Goal: Check status: Check status

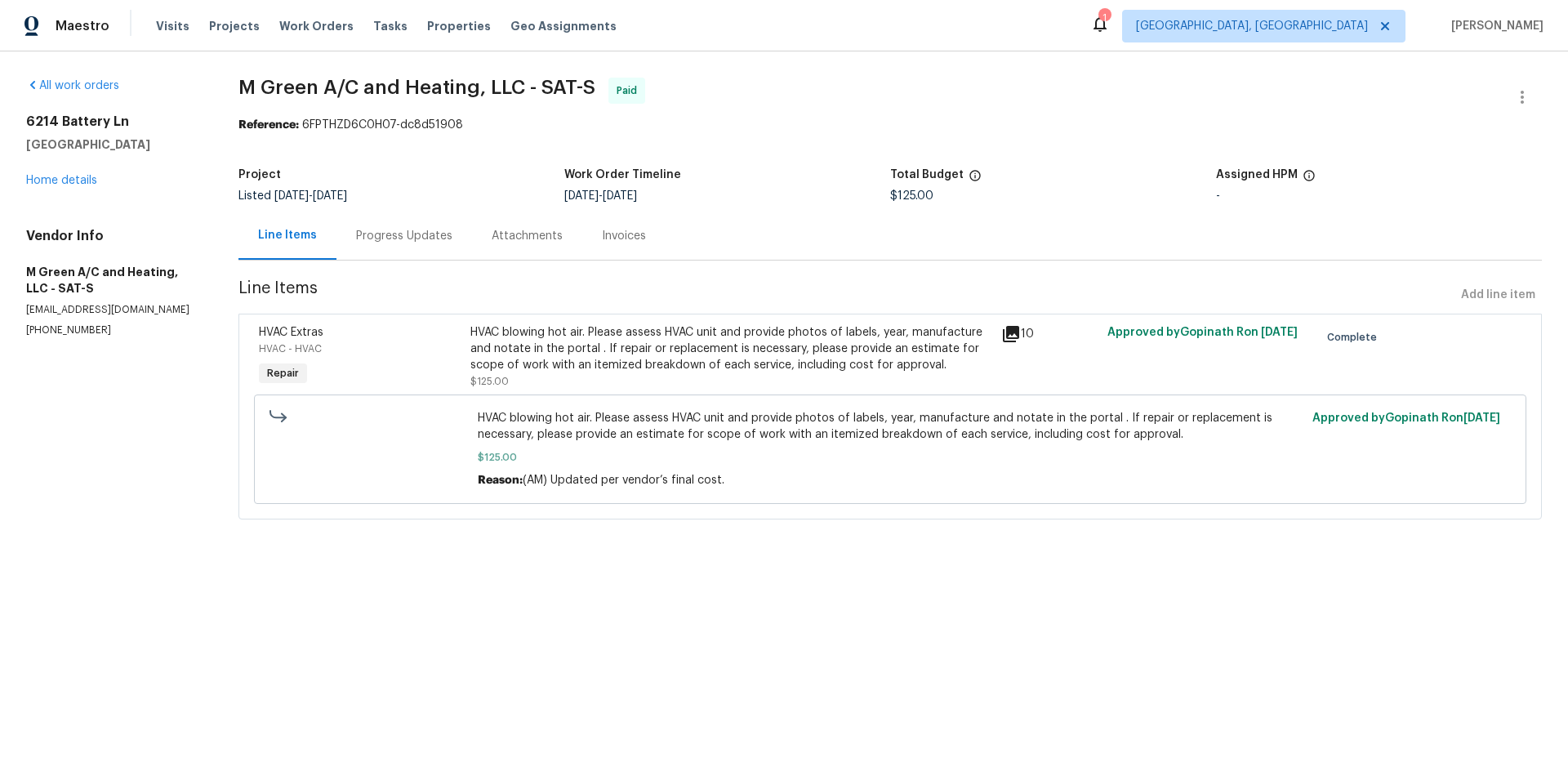
click at [527, 346] on div "HVAC blowing hot air. Please assess HVAC unit and provide photos of labels, yea…" at bounding box center [731, 348] width 521 height 49
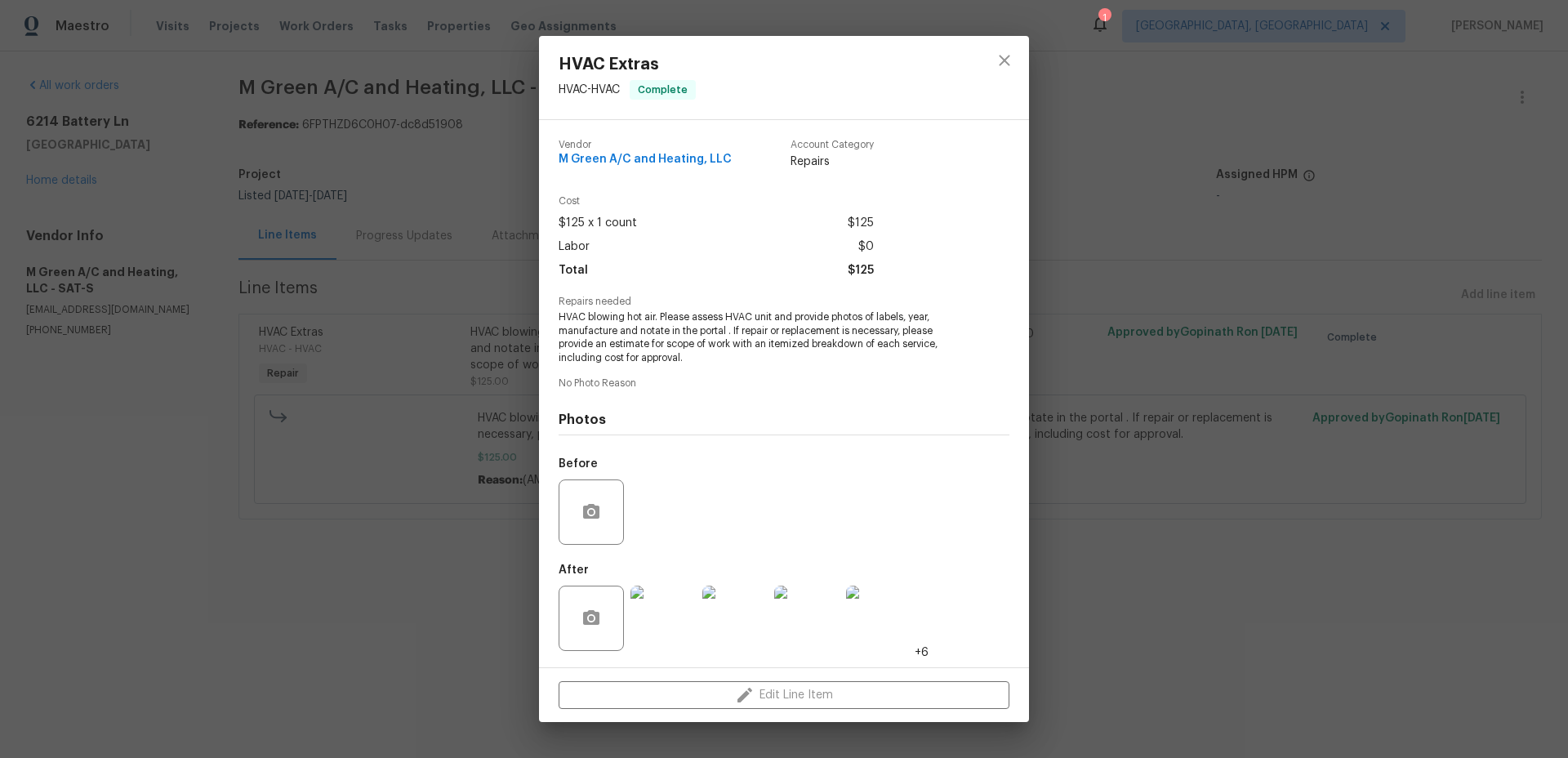
click at [684, 616] on img at bounding box center [663, 618] width 66 height 66
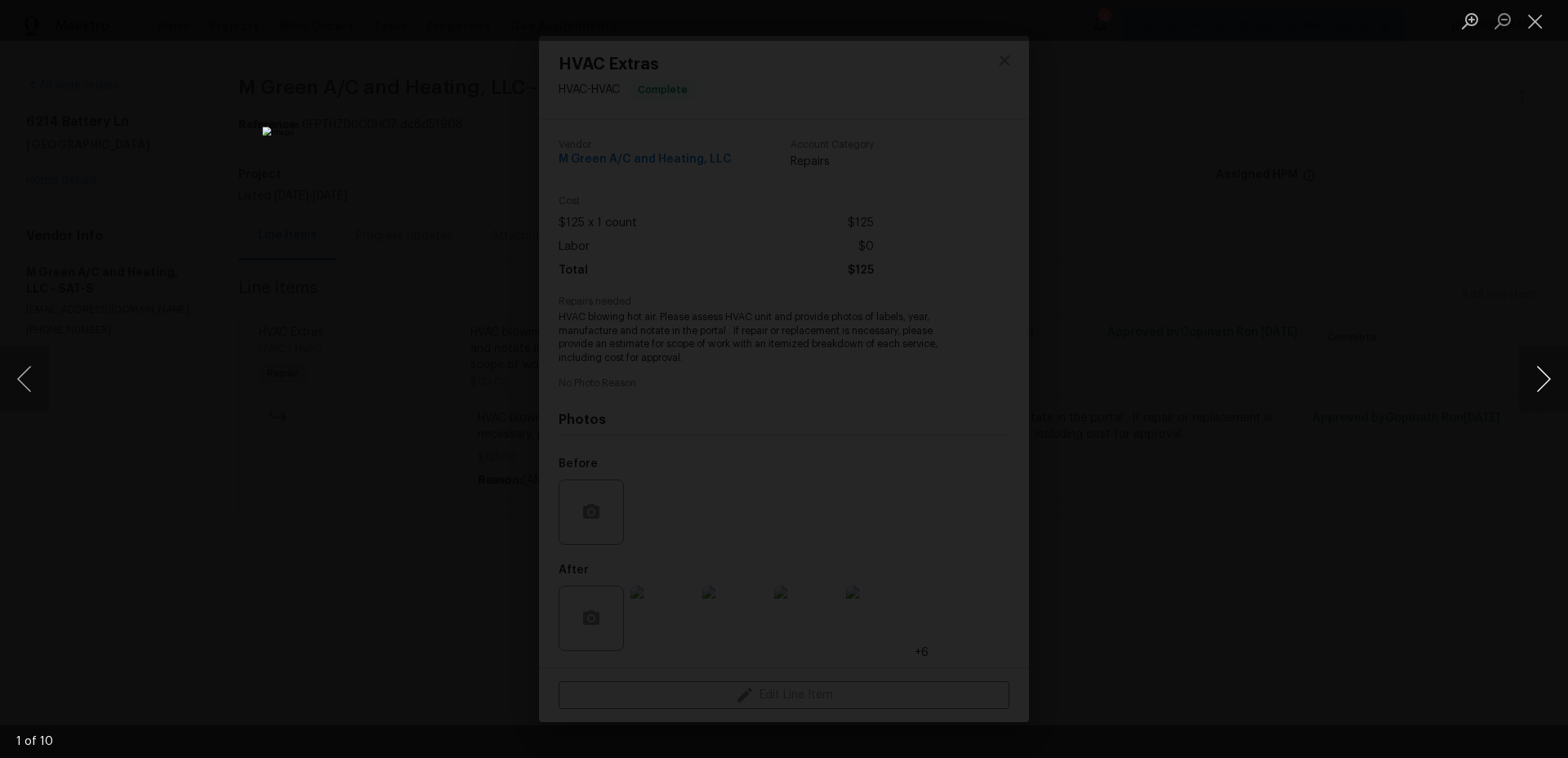
click at [1558, 367] on button "Next image" at bounding box center [1543, 379] width 49 height 66
click at [1555, 368] on button "Next image" at bounding box center [1543, 379] width 49 height 66
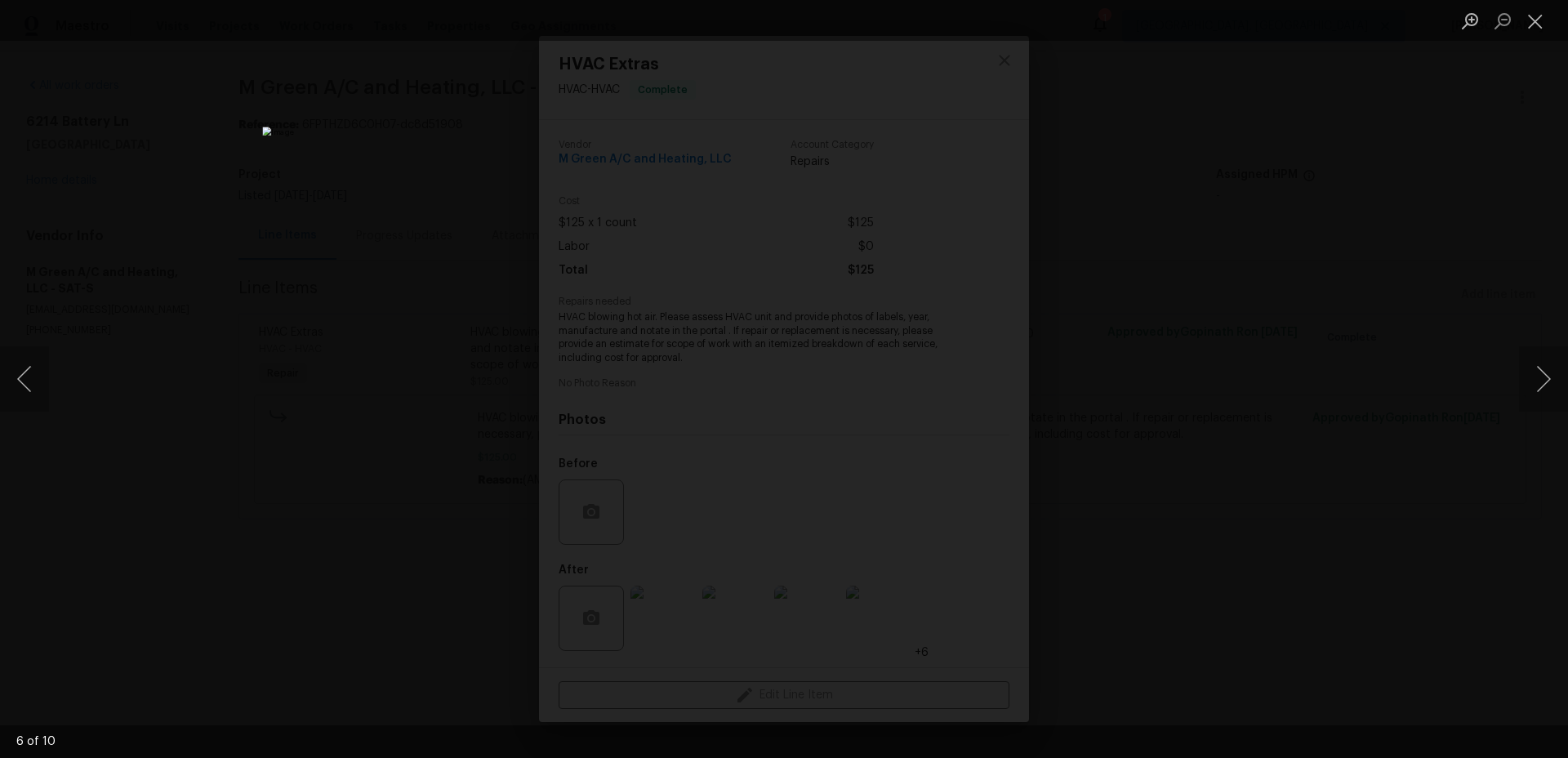
click at [1410, 373] on div "Lightbox" at bounding box center [784, 379] width 1568 height 758
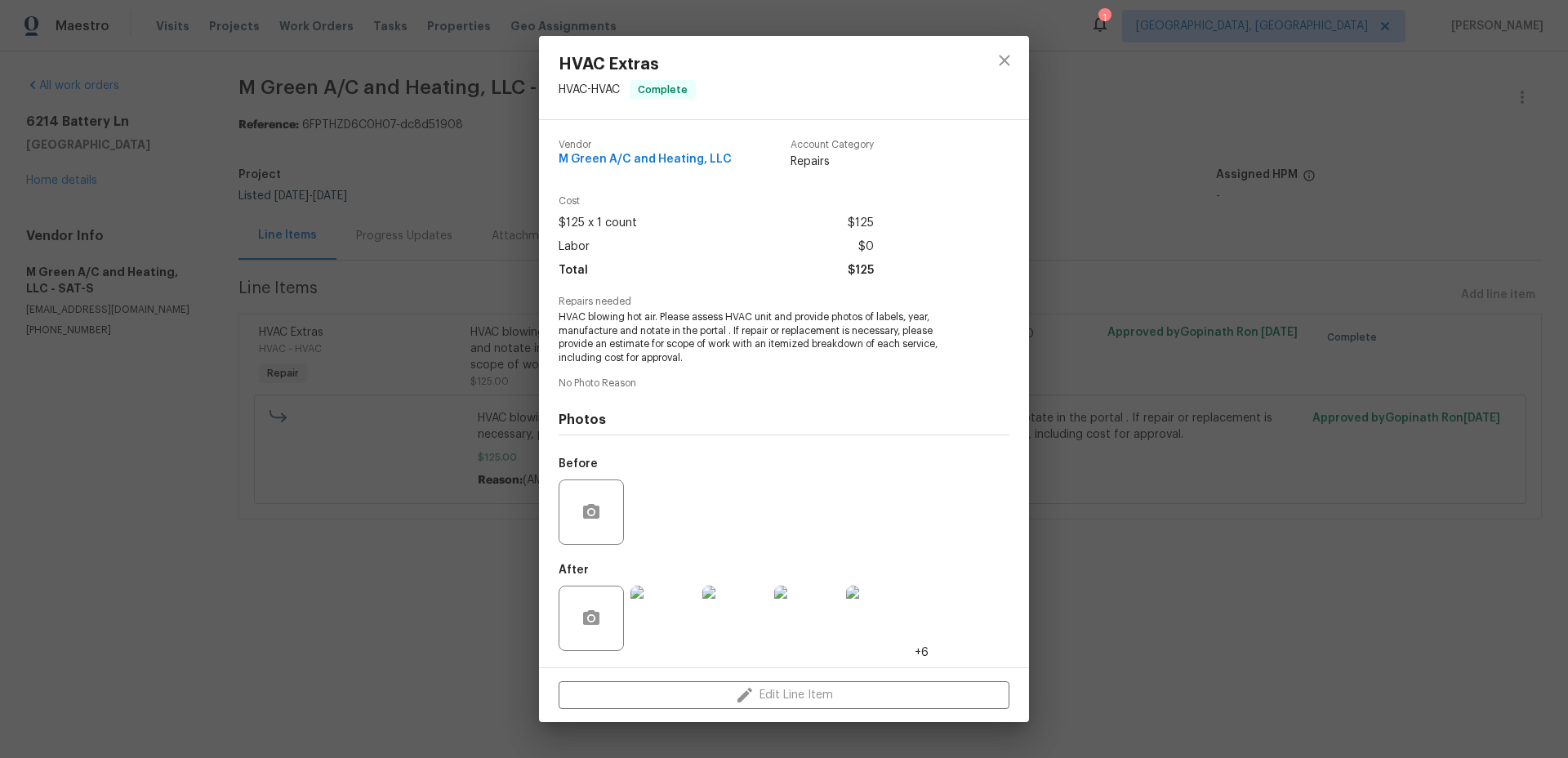
click at [1410, 373] on div "HVAC Extras HVAC - HVAC Complete Vendor M Green A/C and Heating, LLC Account Ca…" at bounding box center [784, 379] width 1568 height 758
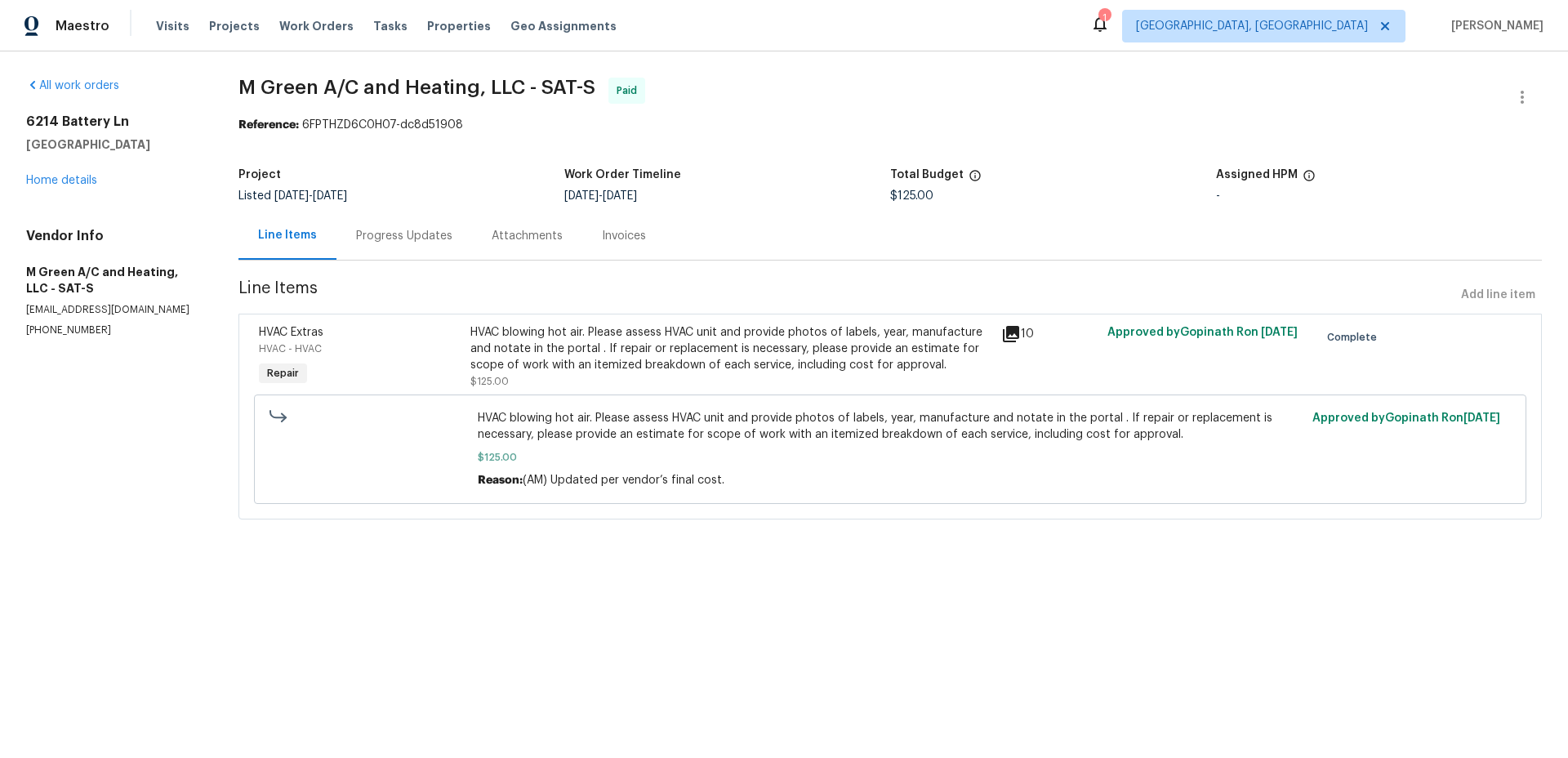
click at [1013, 331] on icon at bounding box center [1011, 334] width 17 height 17
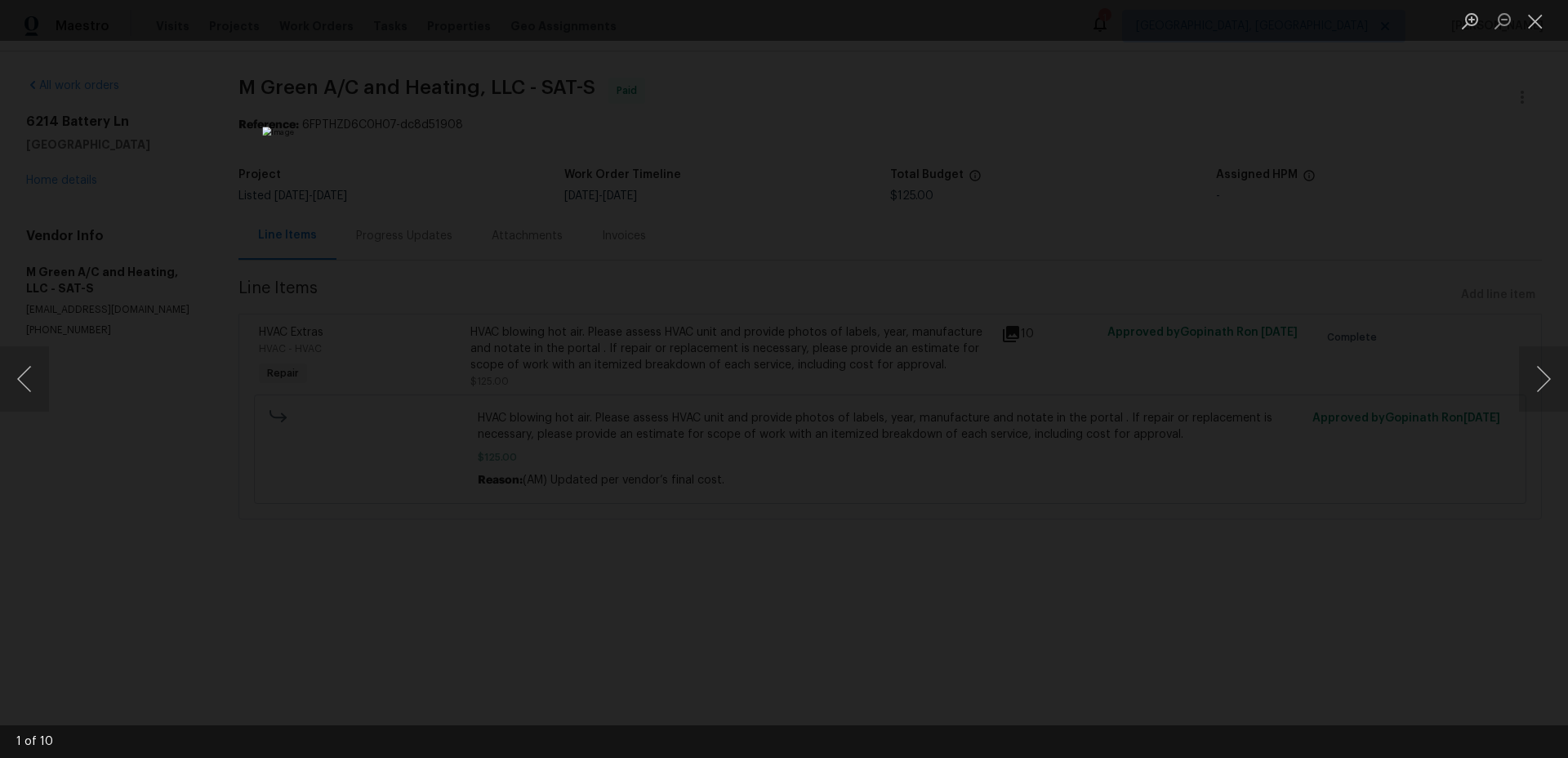
click at [1351, 316] on div "Lightbox" at bounding box center [784, 379] width 1568 height 758
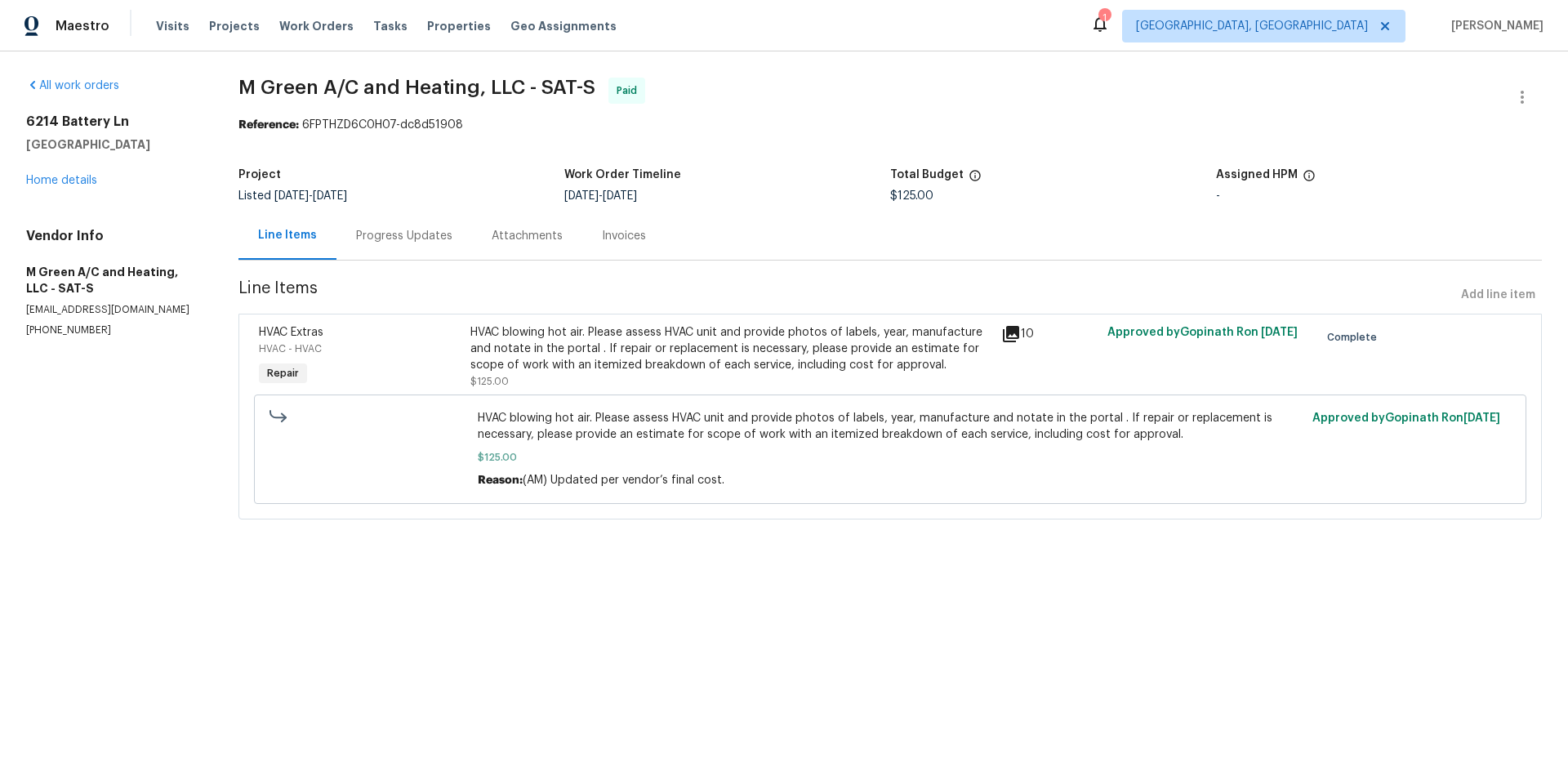
click at [401, 236] on div "Progress Updates" at bounding box center [404, 236] width 96 height 17
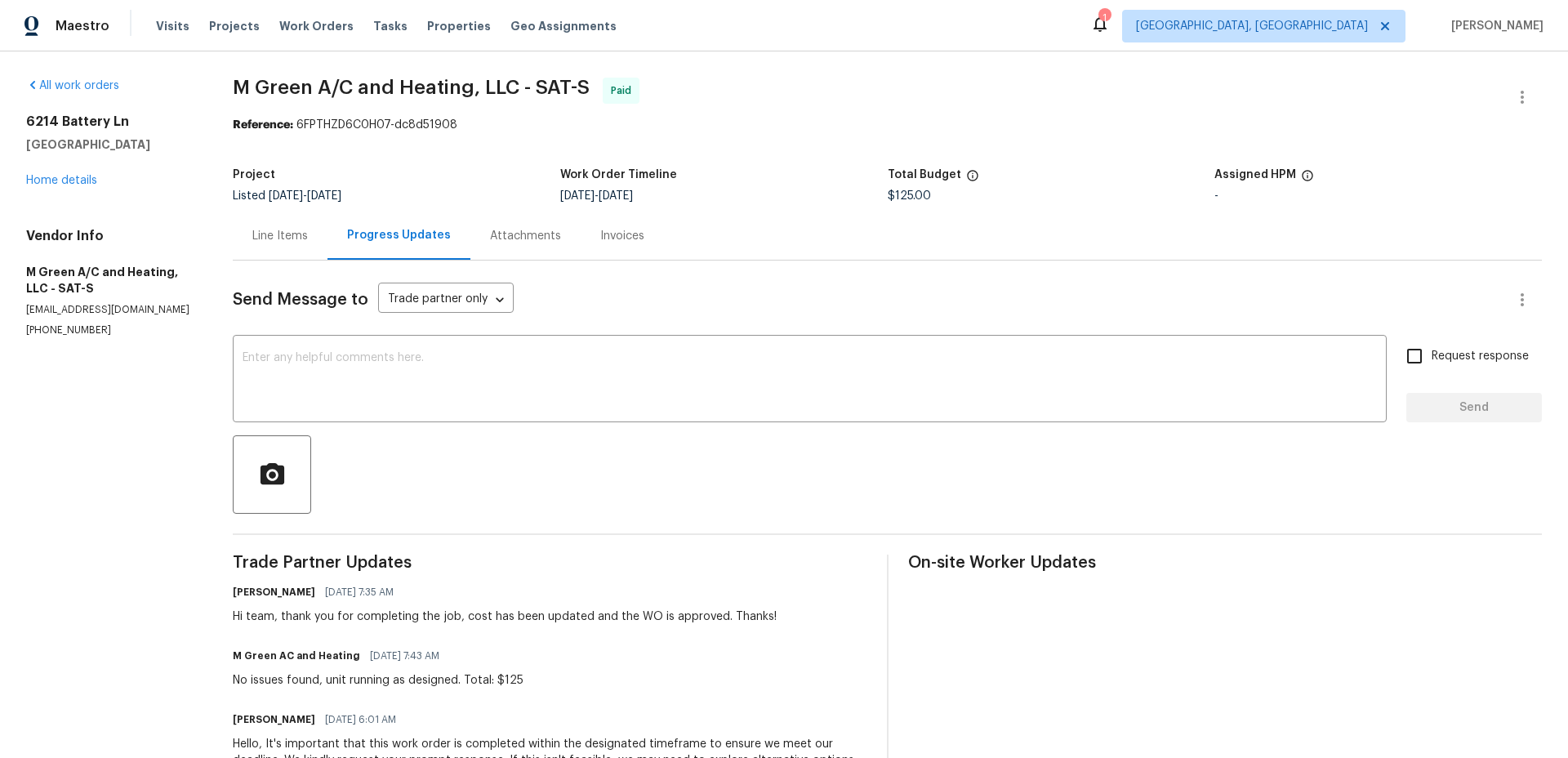
click at [274, 238] on div "Line Items" at bounding box center [280, 236] width 55 height 17
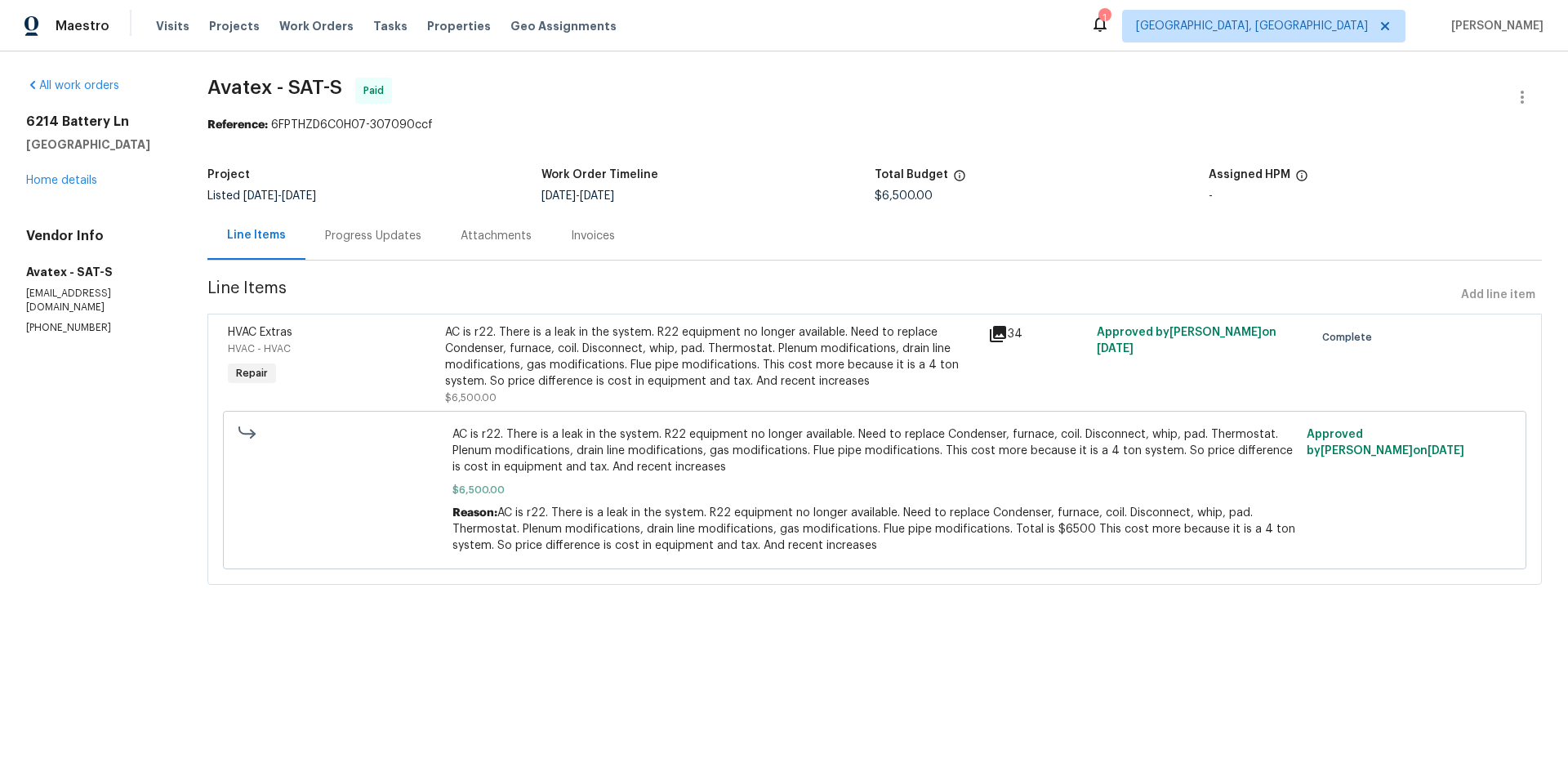
click at [328, 237] on div "Progress Updates" at bounding box center [373, 236] width 96 height 17
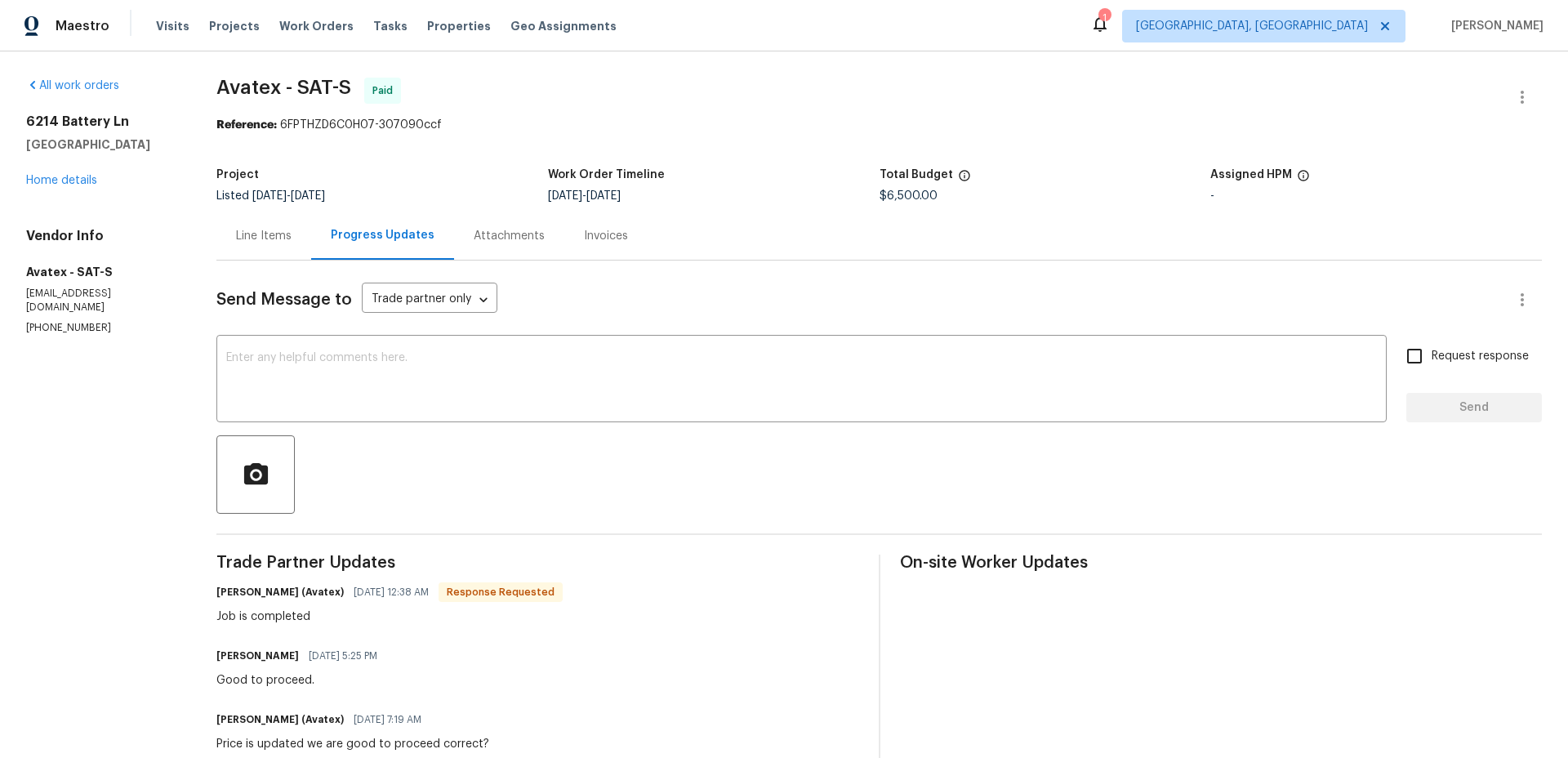
click at [252, 248] on div "Line Items" at bounding box center [263, 235] width 95 height 48
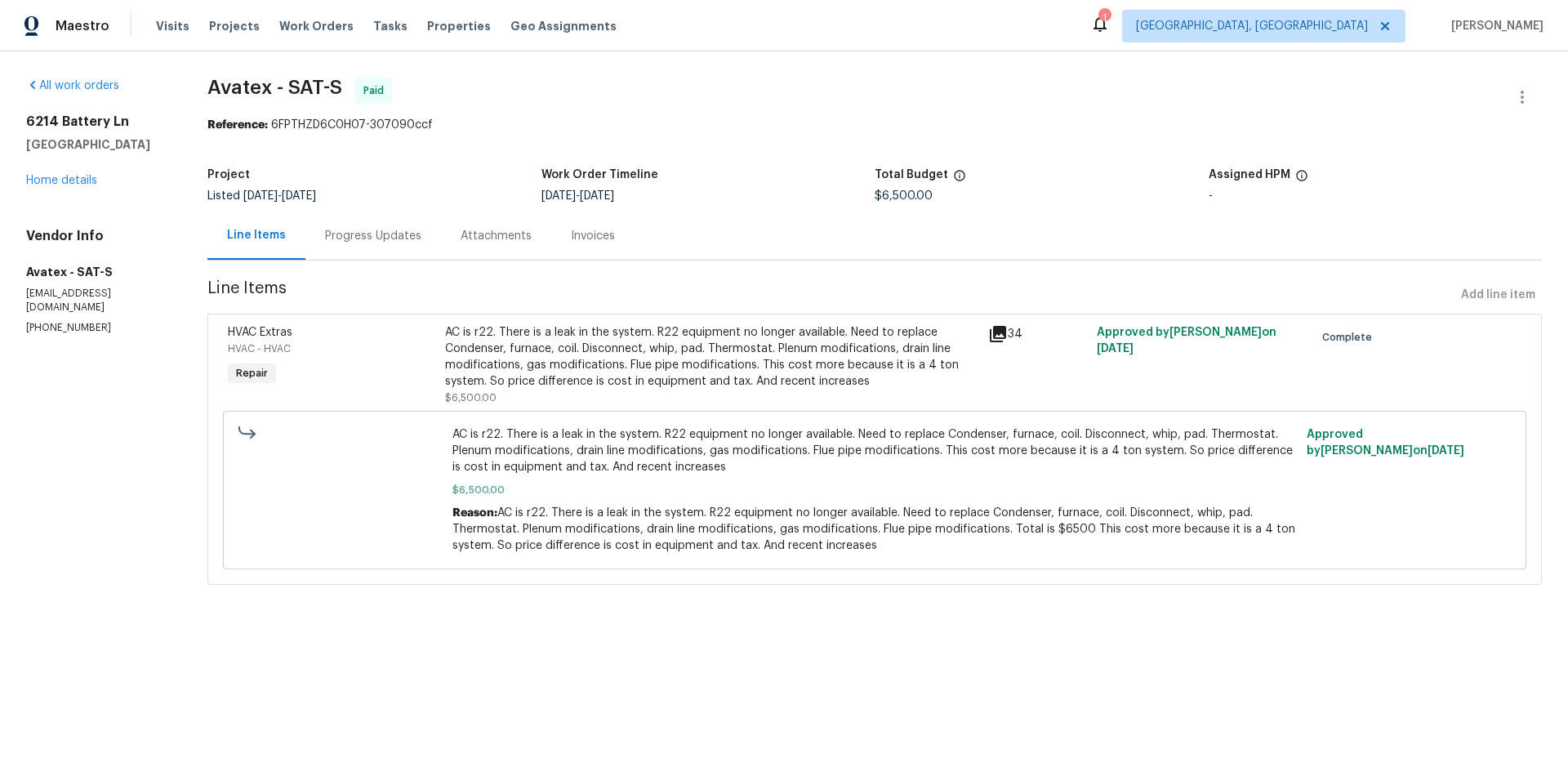
click at [365, 235] on div "Progress Updates" at bounding box center [373, 236] width 96 height 17
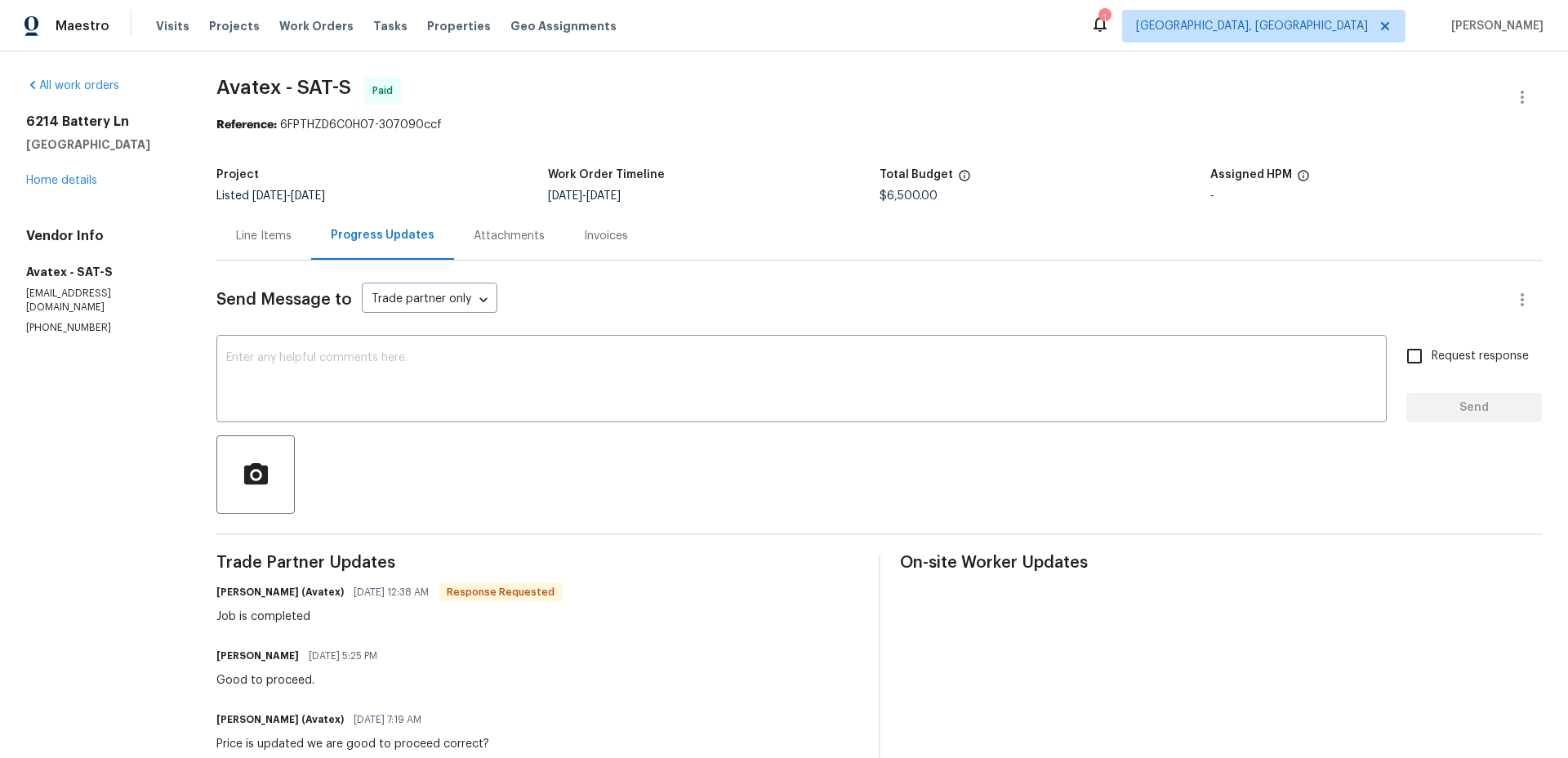
click at [496, 221] on div "Attachments" at bounding box center [509, 235] width 110 height 48
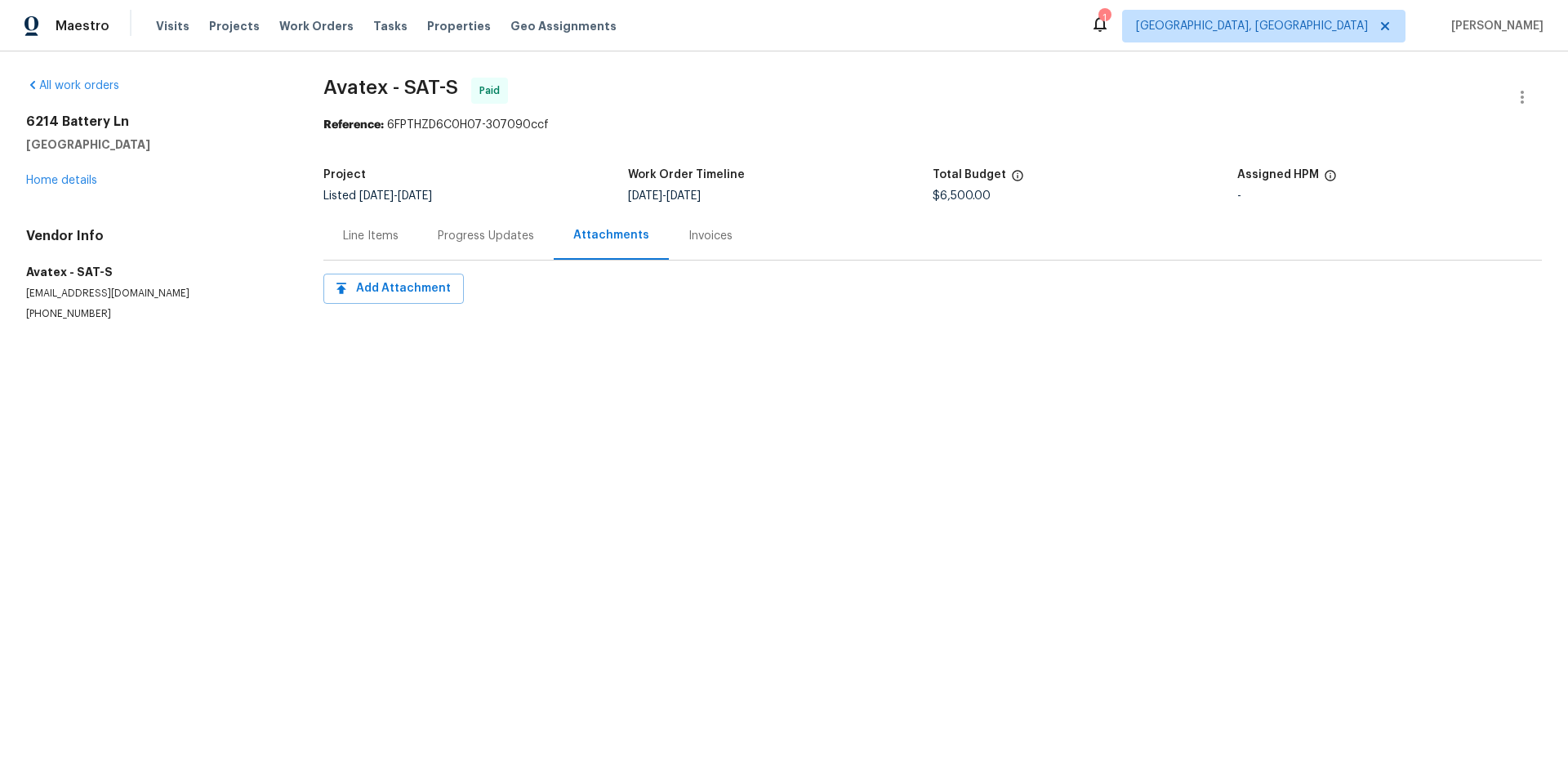
drag, startPoint x: 704, startPoint y: 247, endPoint x: 573, endPoint y: 241, distance: 131.1
click at [704, 247] on div "Invoices" at bounding box center [711, 235] width 83 height 48
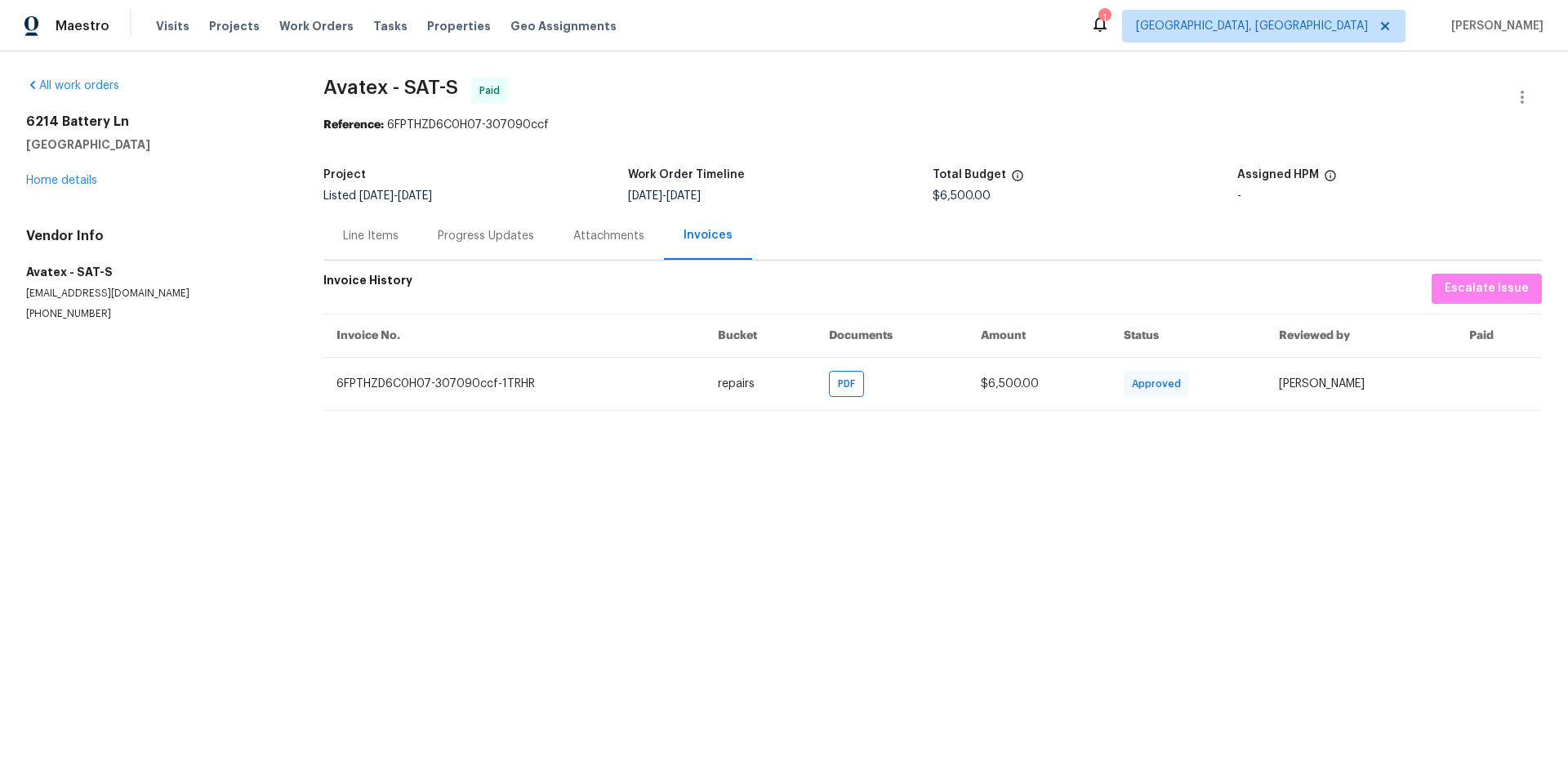
click at [343, 235] on div "Line Items" at bounding box center [371, 236] width 55 height 17
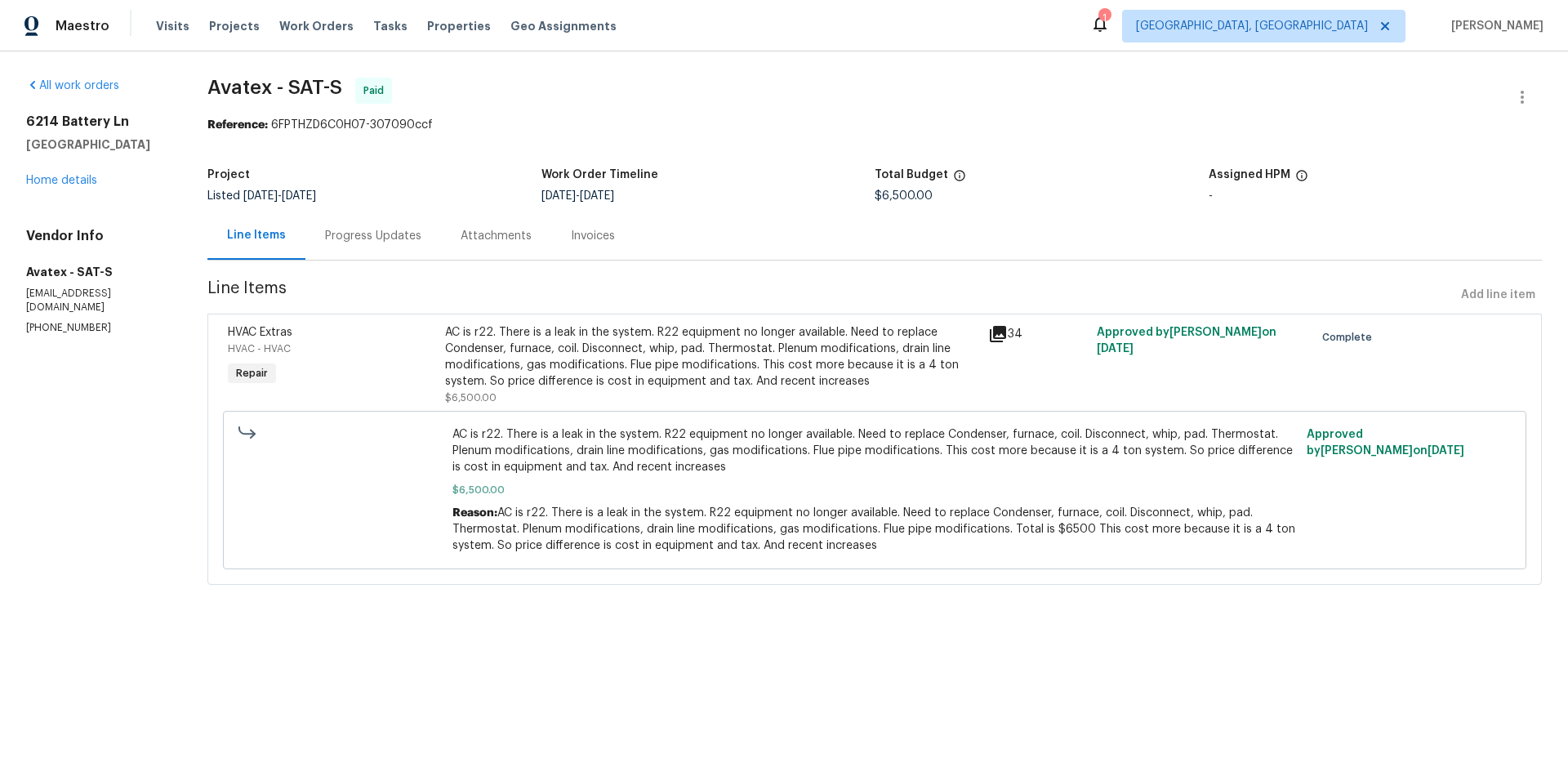
click at [995, 332] on icon at bounding box center [998, 334] width 17 height 17
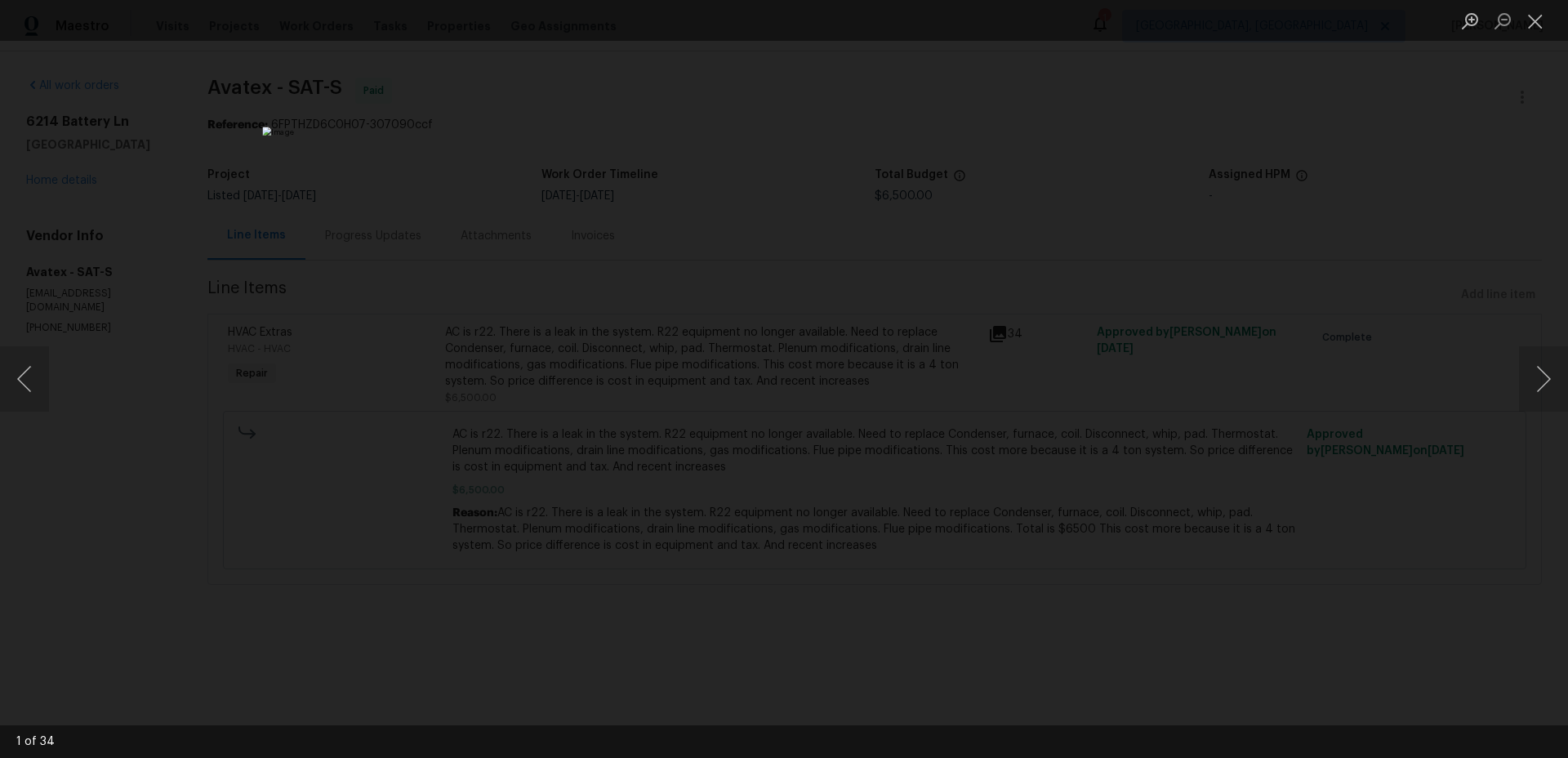
click at [1259, 417] on div "Lightbox" at bounding box center [784, 379] width 1568 height 758
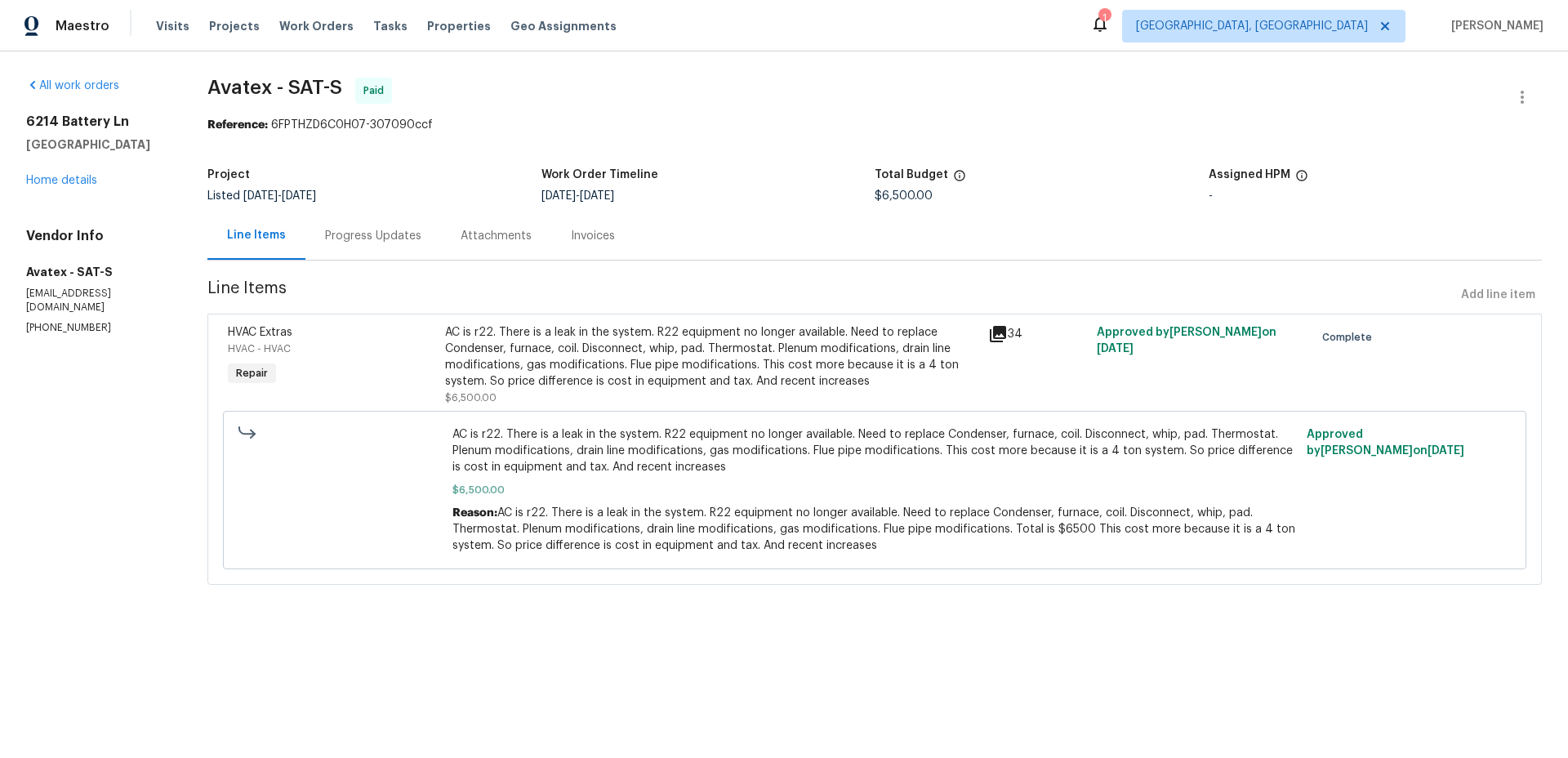
click at [777, 414] on div "AC is r22. There is a leak in the system. R22 equipment no longer available. Ne…" at bounding box center [875, 490] width 1303 height 159
click at [805, 373] on div "AC is r22. There is a leak in the system. R22 equipment no longer available. Ne…" at bounding box center [712, 356] width 533 height 66
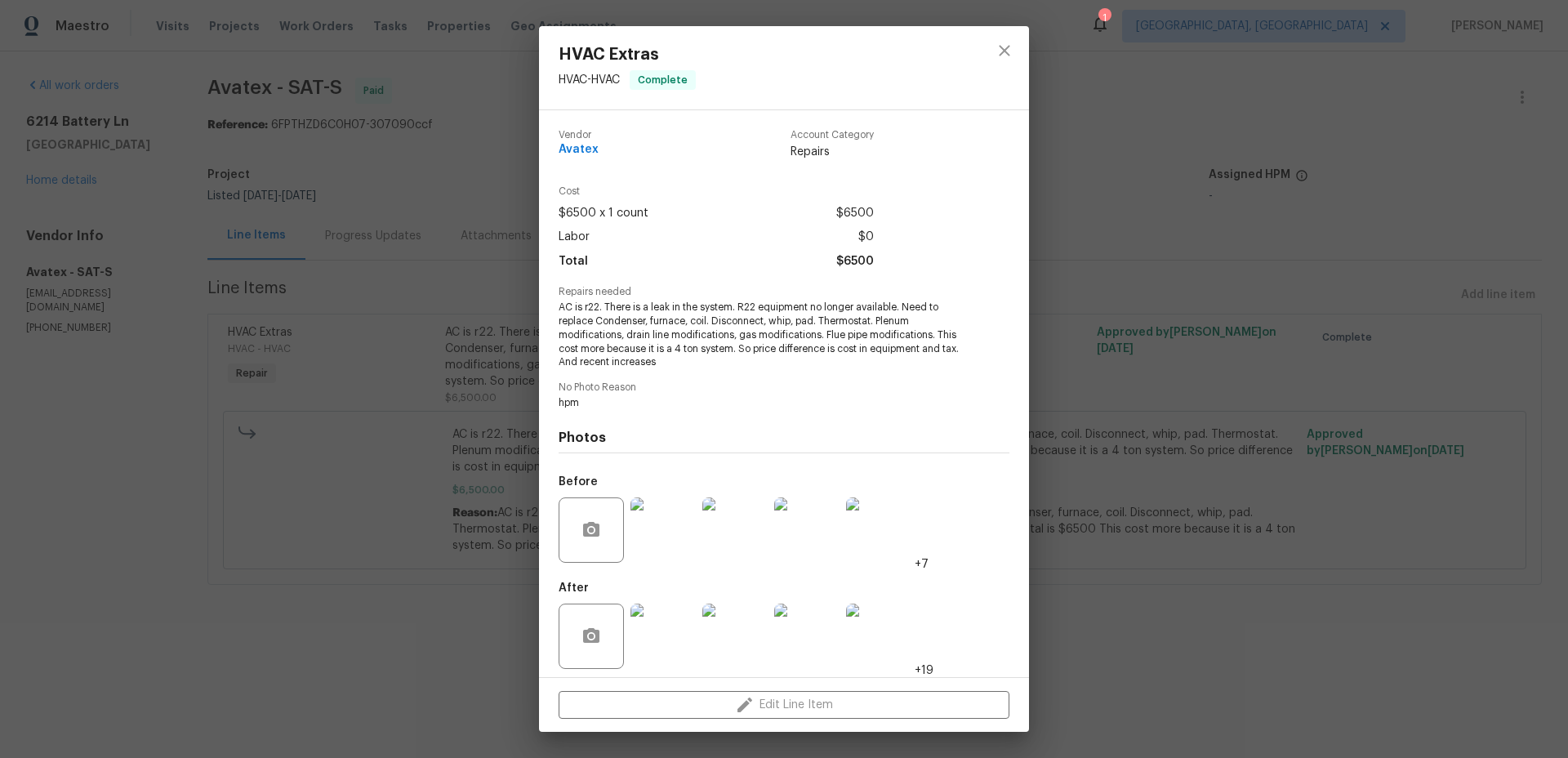
click at [675, 530] on img at bounding box center [663, 530] width 66 height 66
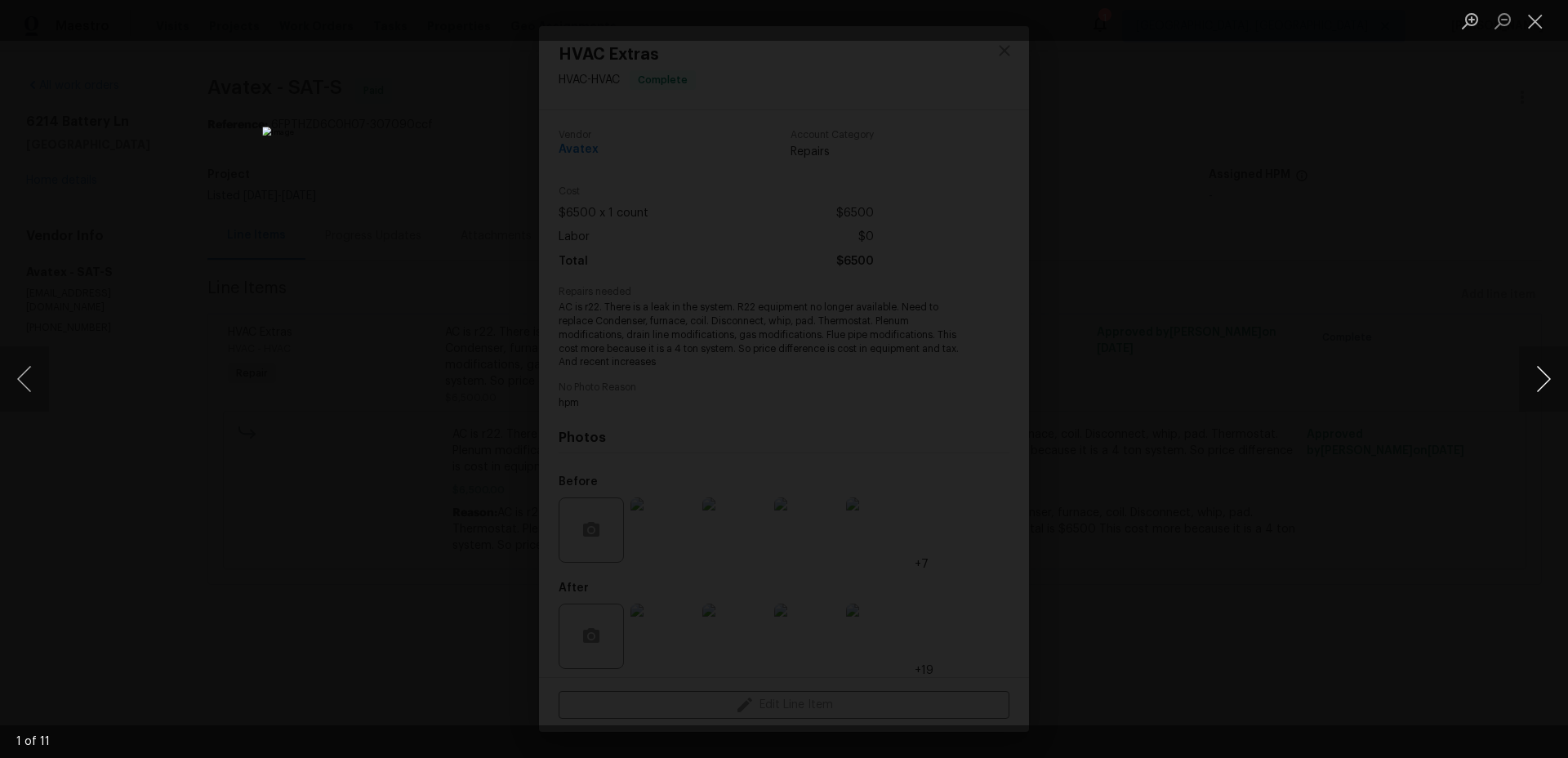
click at [1550, 388] on button "Next image" at bounding box center [1543, 379] width 49 height 66
click at [1550, 387] on button "Next image" at bounding box center [1543, 379] width 49 height 66
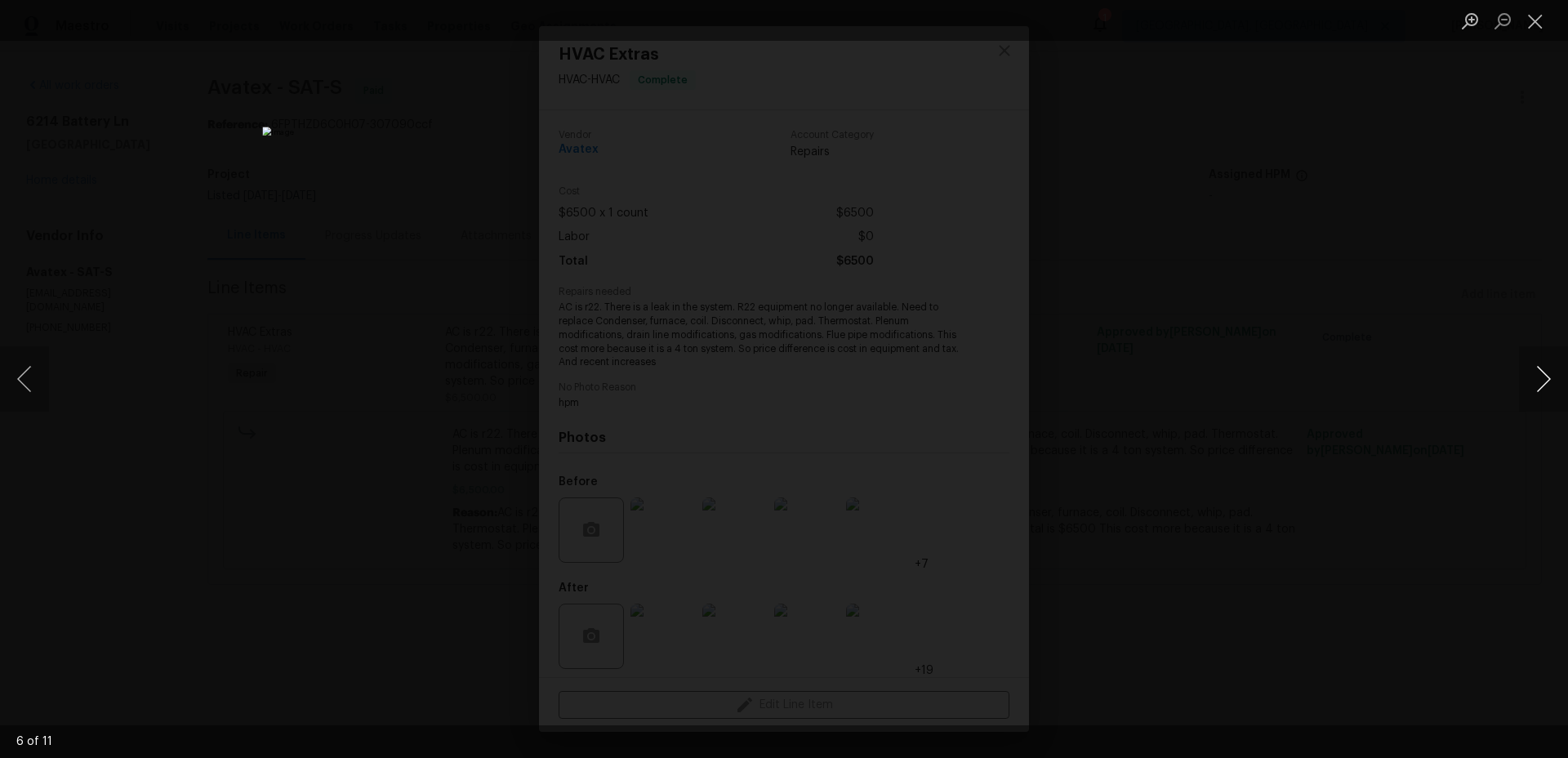
click at [1550, 387] on button "Next image" at bounding box center [1543, 379] width 49 height 66
click at [1539, 381] on button "Next image" at bounding box center [1543, 379] width 49 height 66
click at [1525, 381] on button "Next image" at bounding box center [1543, 379] width 49 height 66
click at [1175, 428] on div "Lightbox" at bounding box center [784, 379] width 1568 height 758
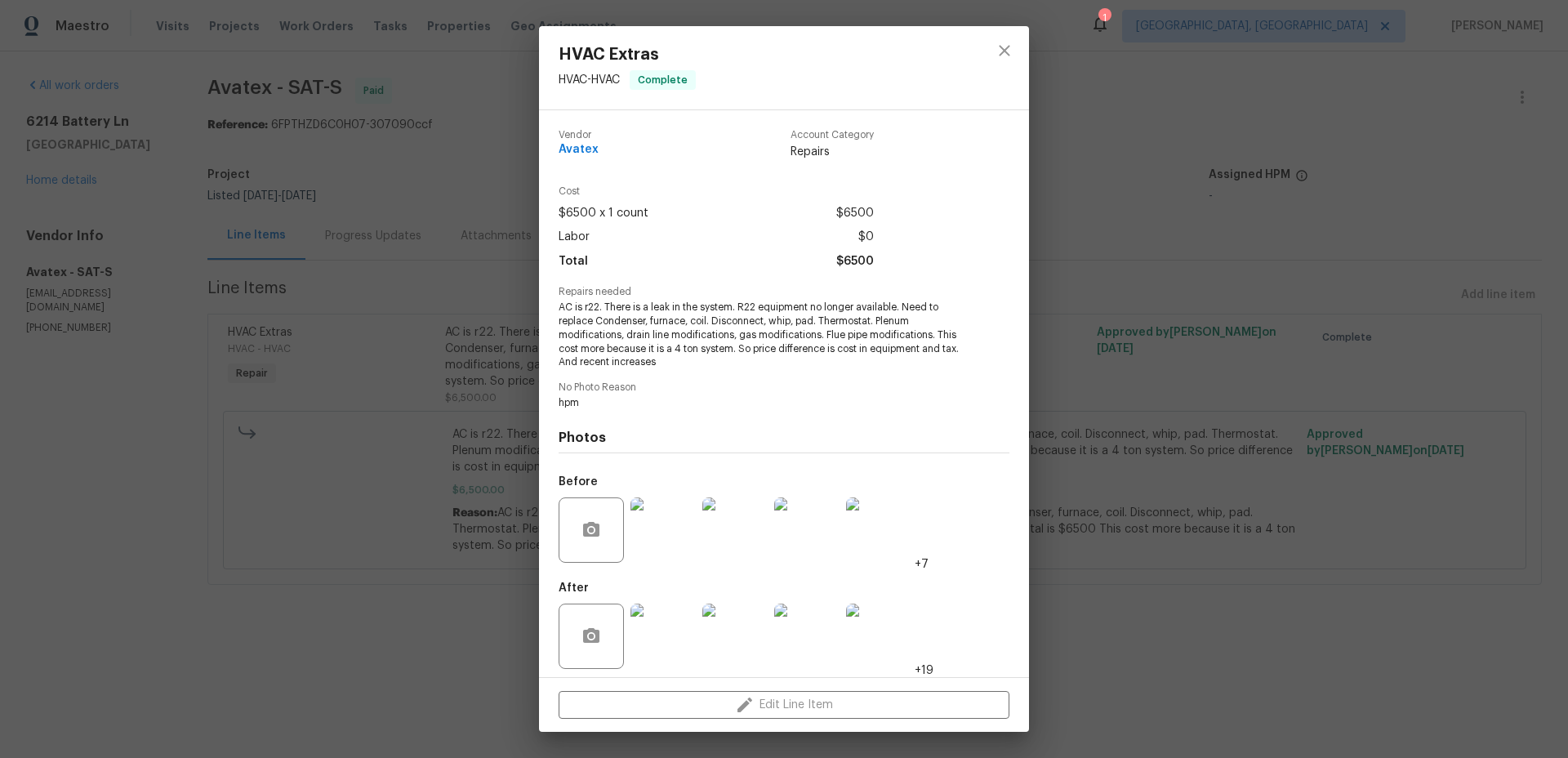
click at [667, 639] on img at bounding box center [663, 636] width 66 height 66
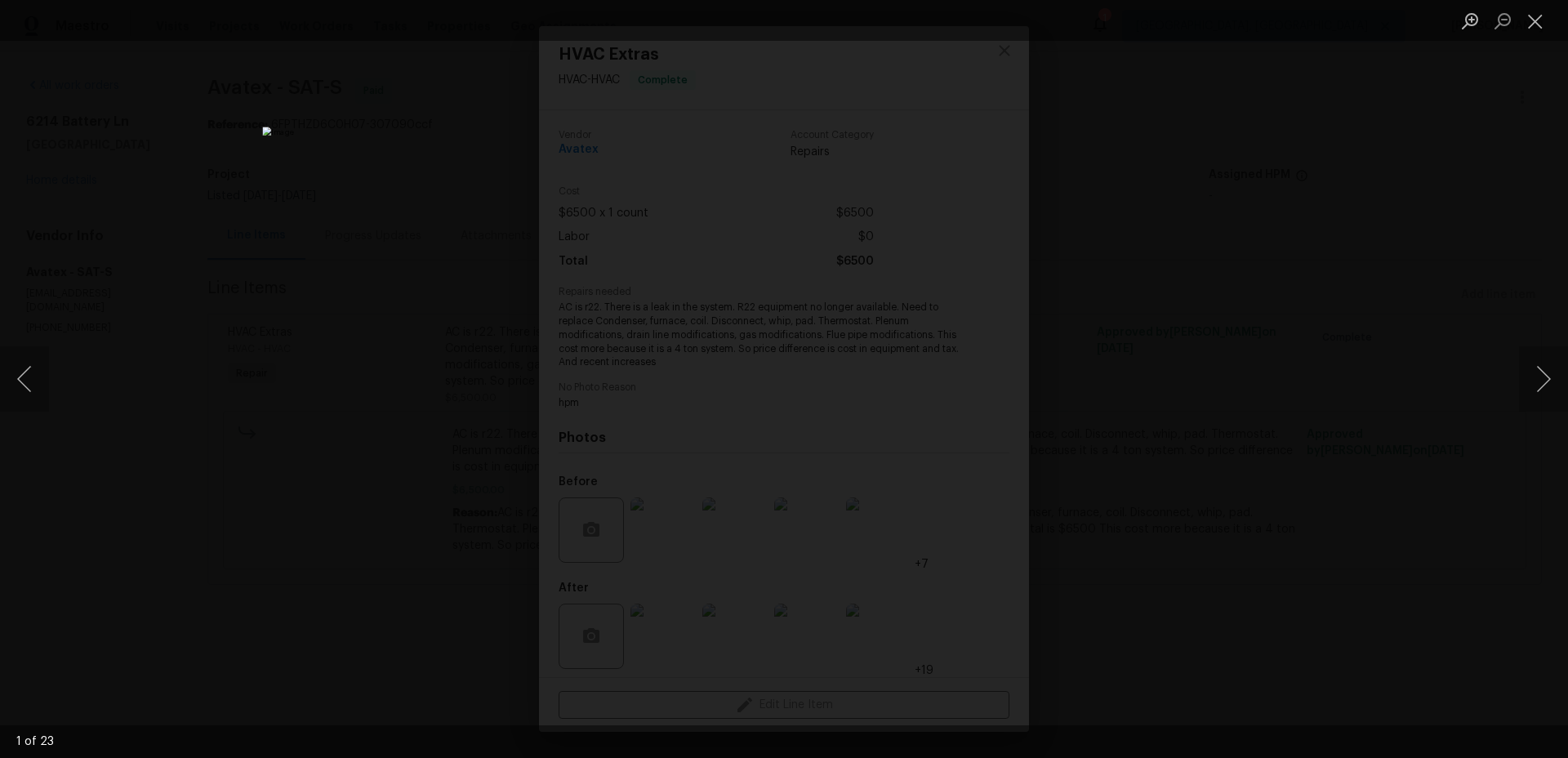
drag, startPoint x: 1389, startPoint y: 495, endPoint x: 1287, endPoint y: 504, distance: 102.4
click at [1382, 496] on div "Lightbox" at bounding box center [784, 379] width 1568 height 758
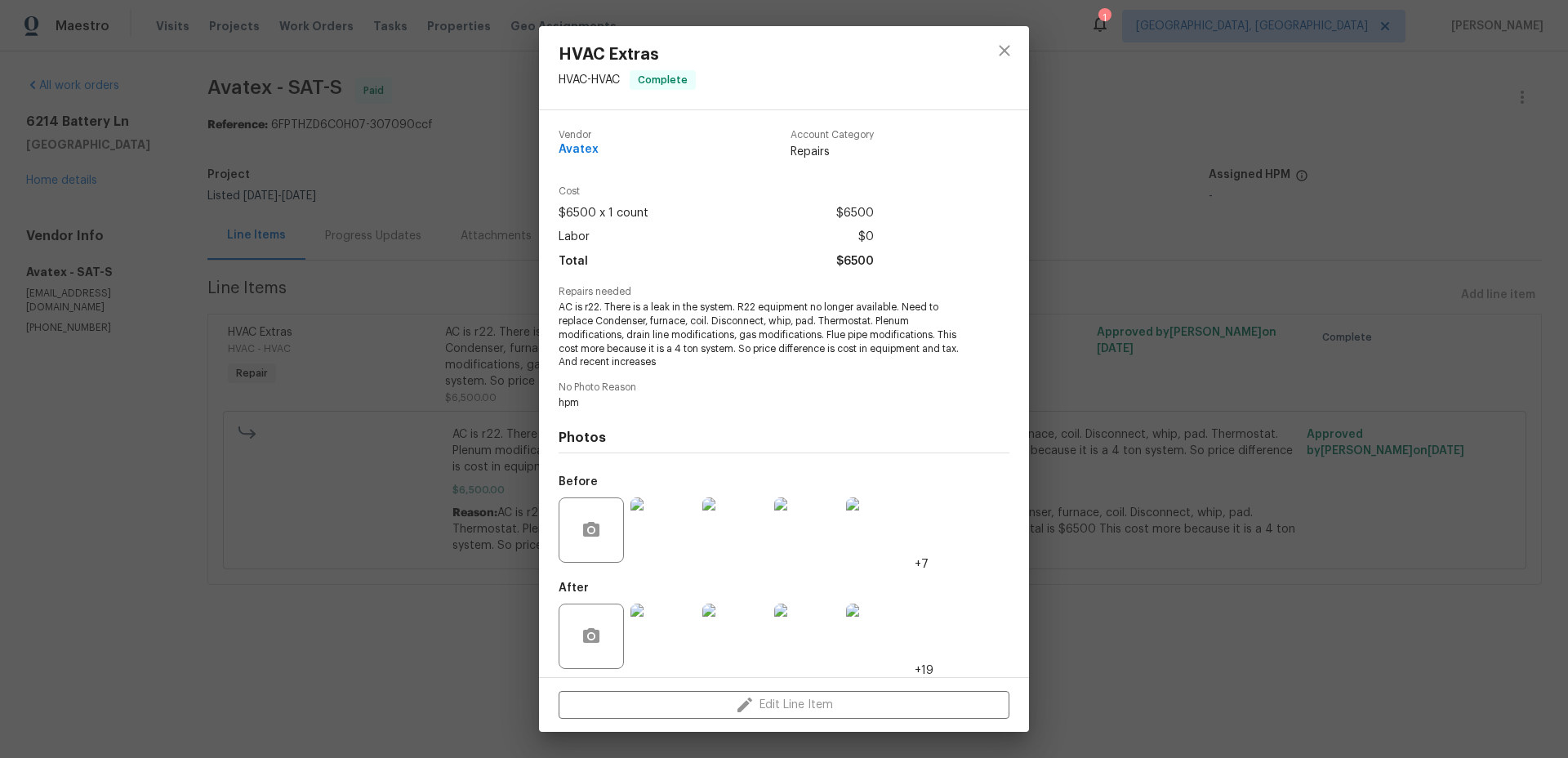
click at [673, 515] on img at bounding box center [663, 530] width 66 height 66
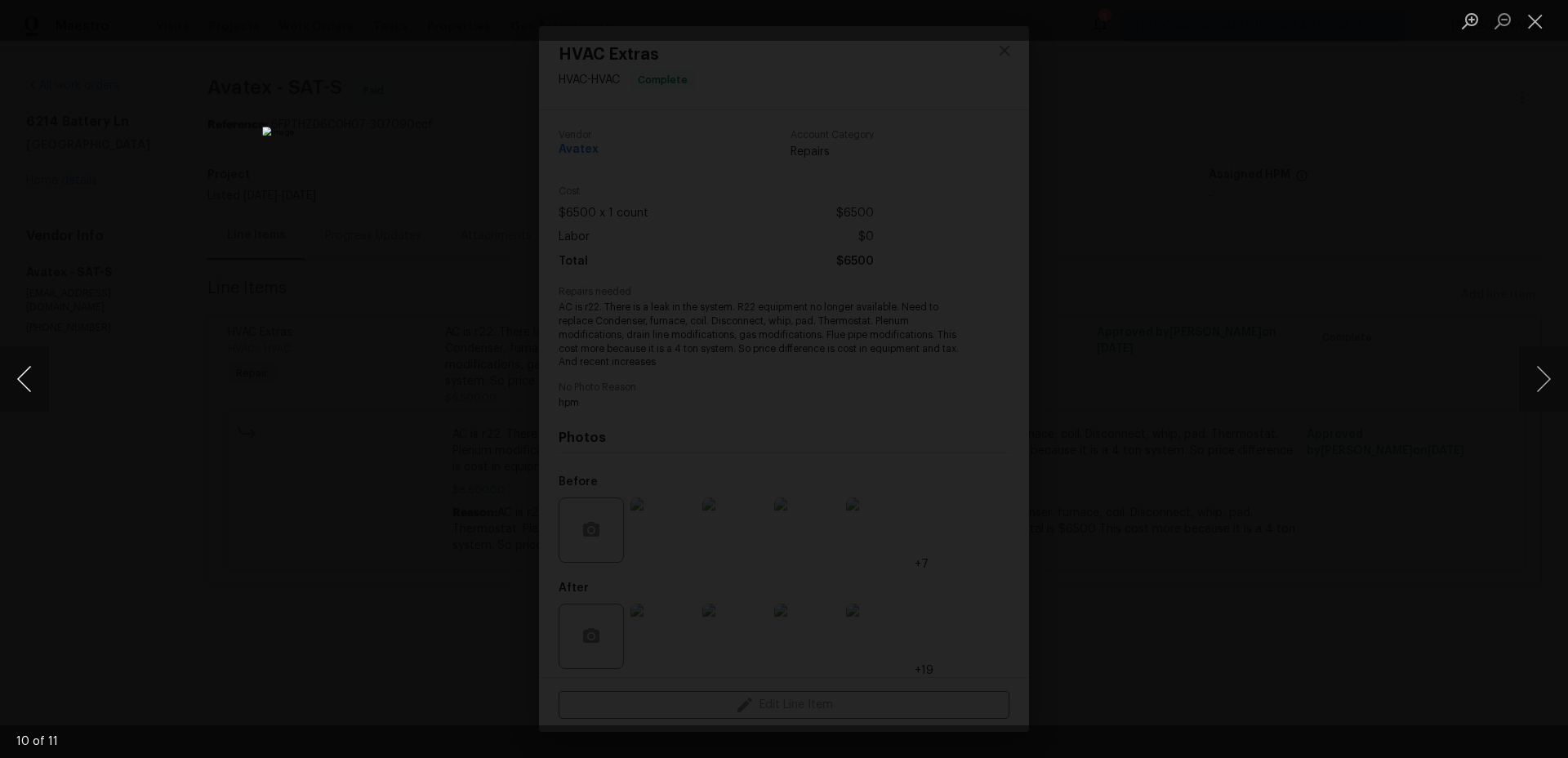
click at [42, 376] on button "Previous image" at bounding box center [24, 379] width 49 height 66
click at [1533, 377] on button "Next image" at bounding box center [1543, 379] width 49 height 66
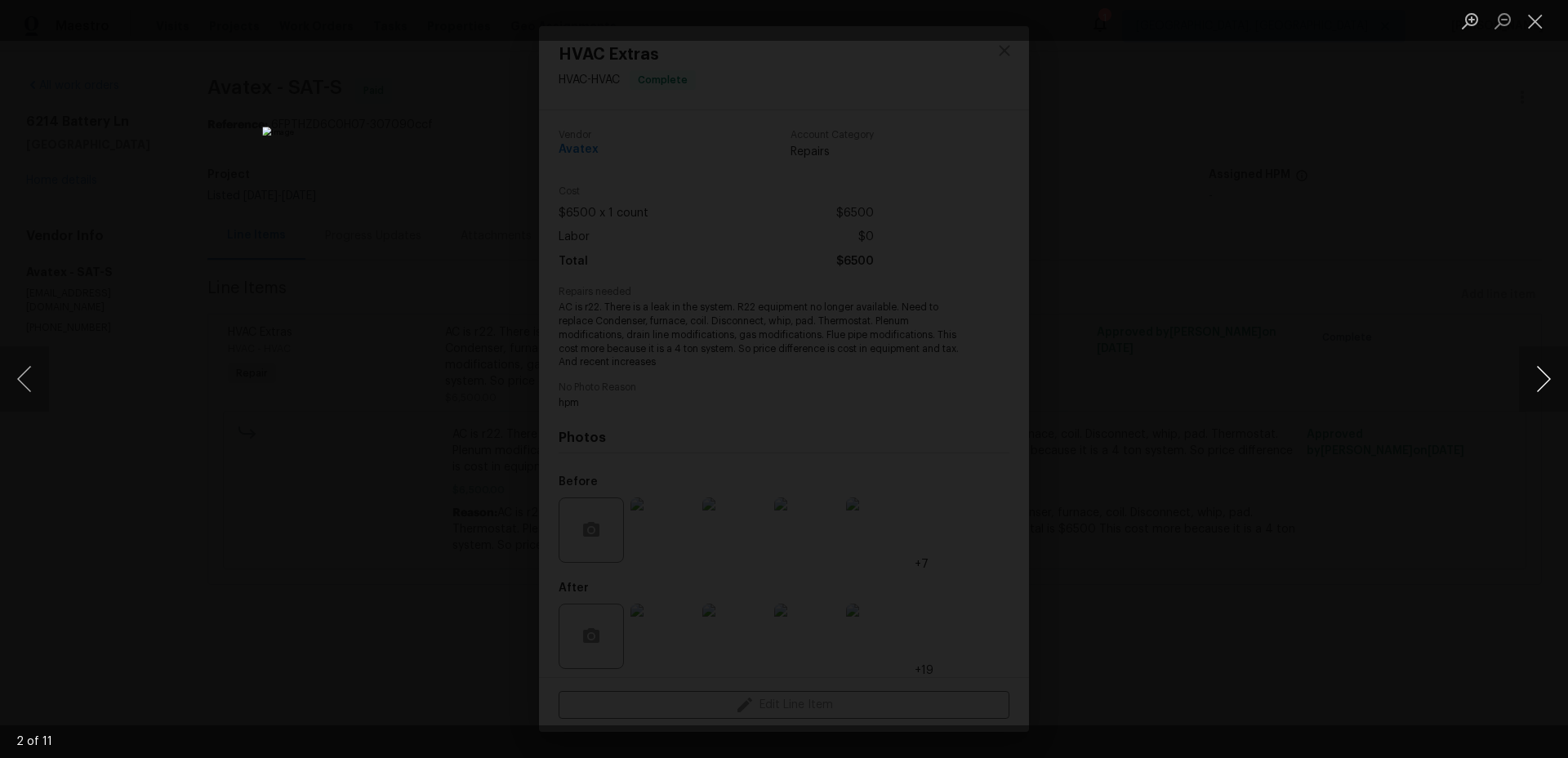
click at [1533, 377] on button "Next image" at bounding box center [1543, 379] width 49 height 66
drag, startPoint x: 1421, startPoint y: 424, endPoint x: 1407, endPoint y: 421, distance: 14.3
click at [1420, 424] on div "Lightbox" at bounding box center [784, 379] width 1568 height 758
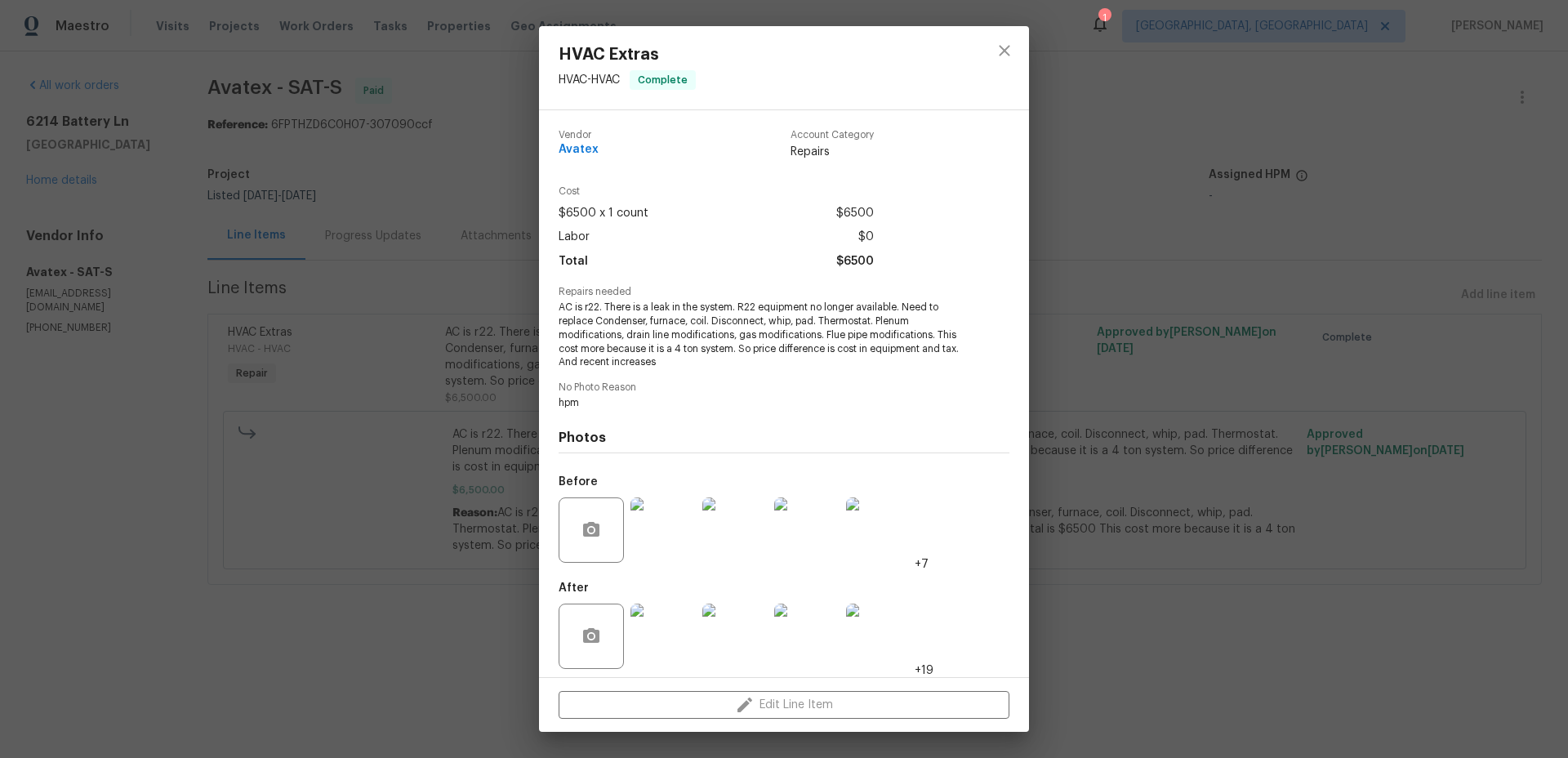
click at [680, 636] on img at bounding box center [663, 636] width 66 height 66
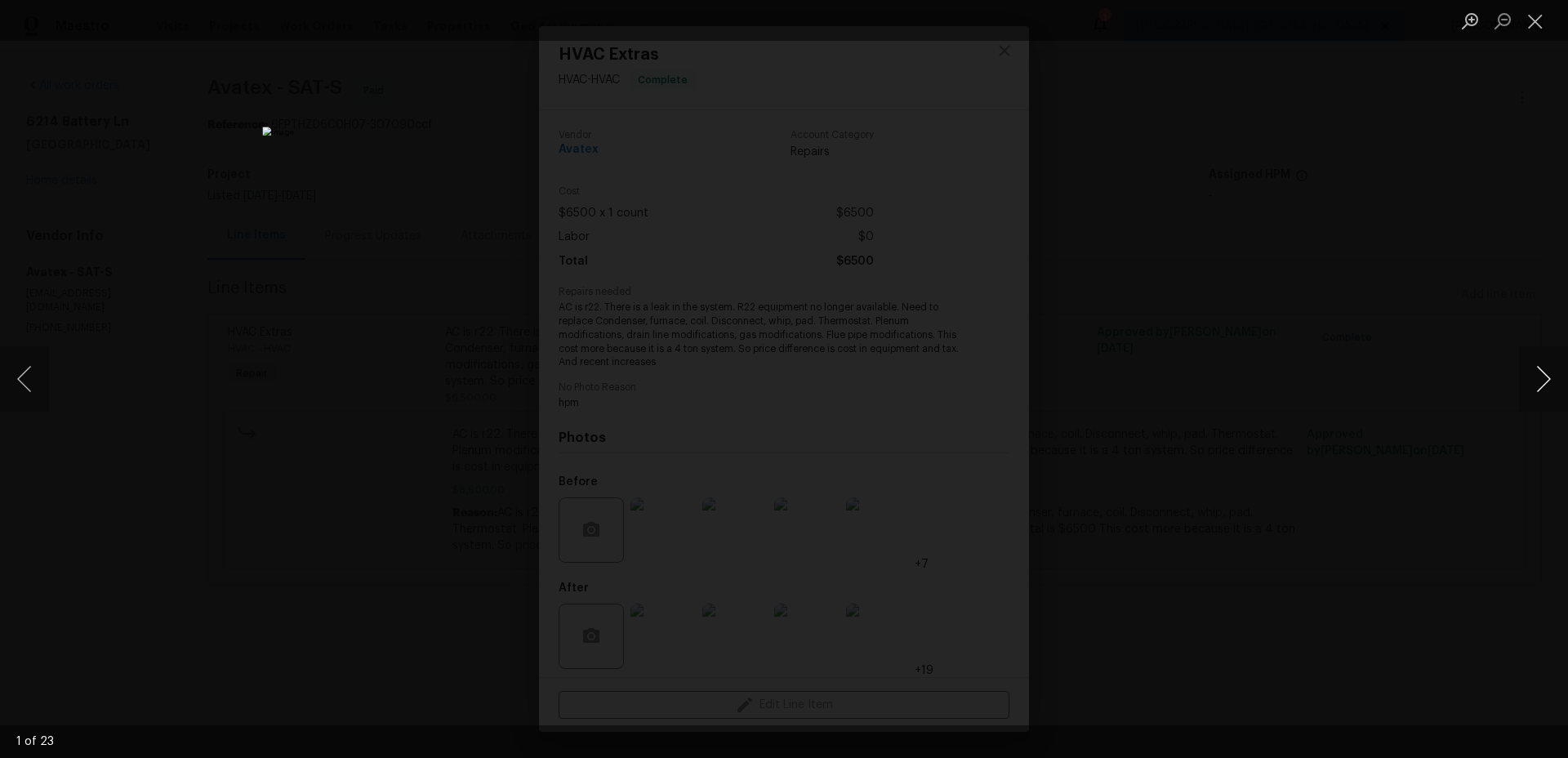
click at [1537, 374] on button "Next image" at bounding box center [1543, 379] width 49 height 66
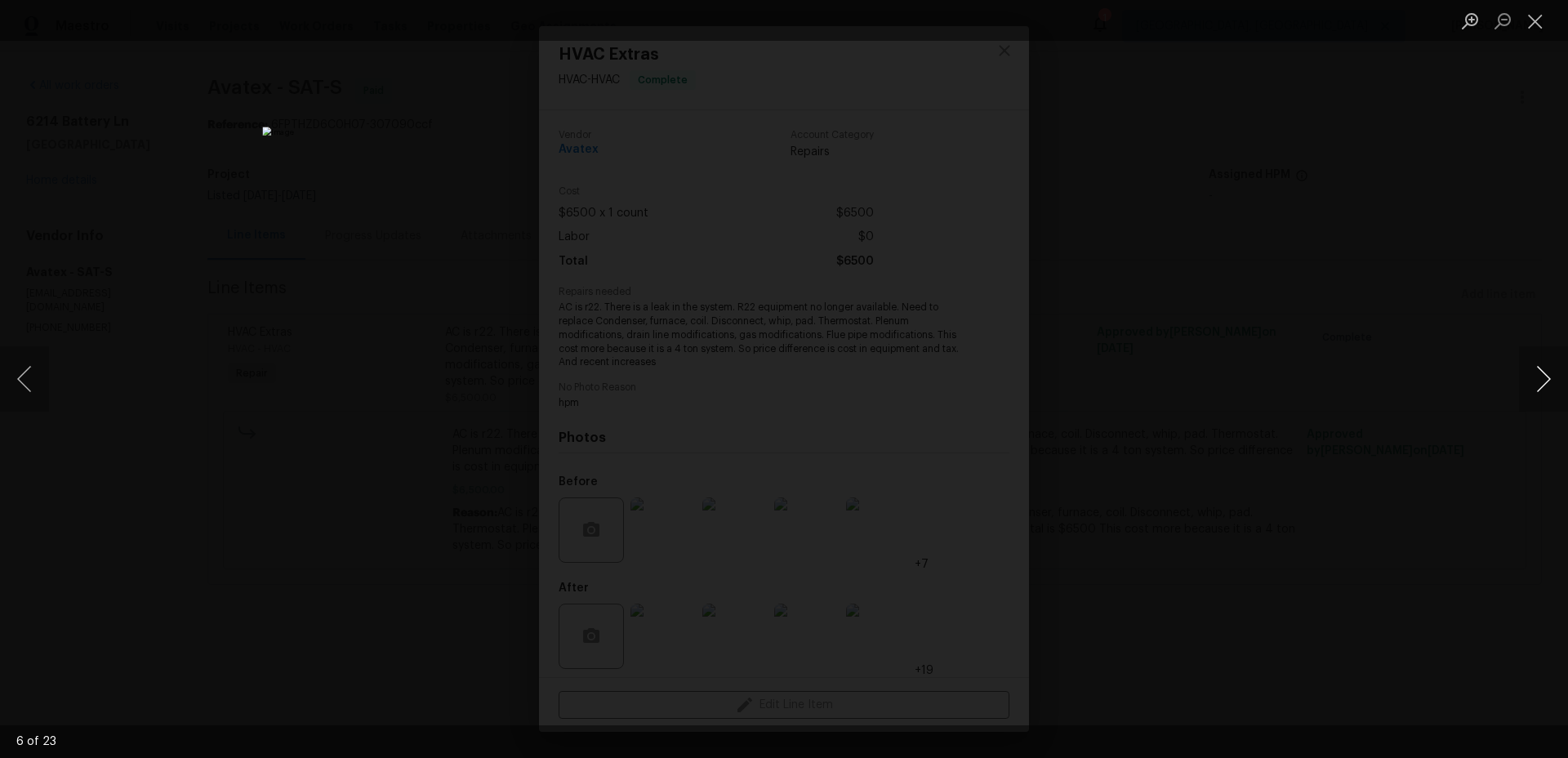
click at [1537, 374] on button "Next image" at bounding box center [1543, 379] width 49 height 66
click at [1531, 376] on button "Next image" at bounding box center [1543, 379] width 49 height 66
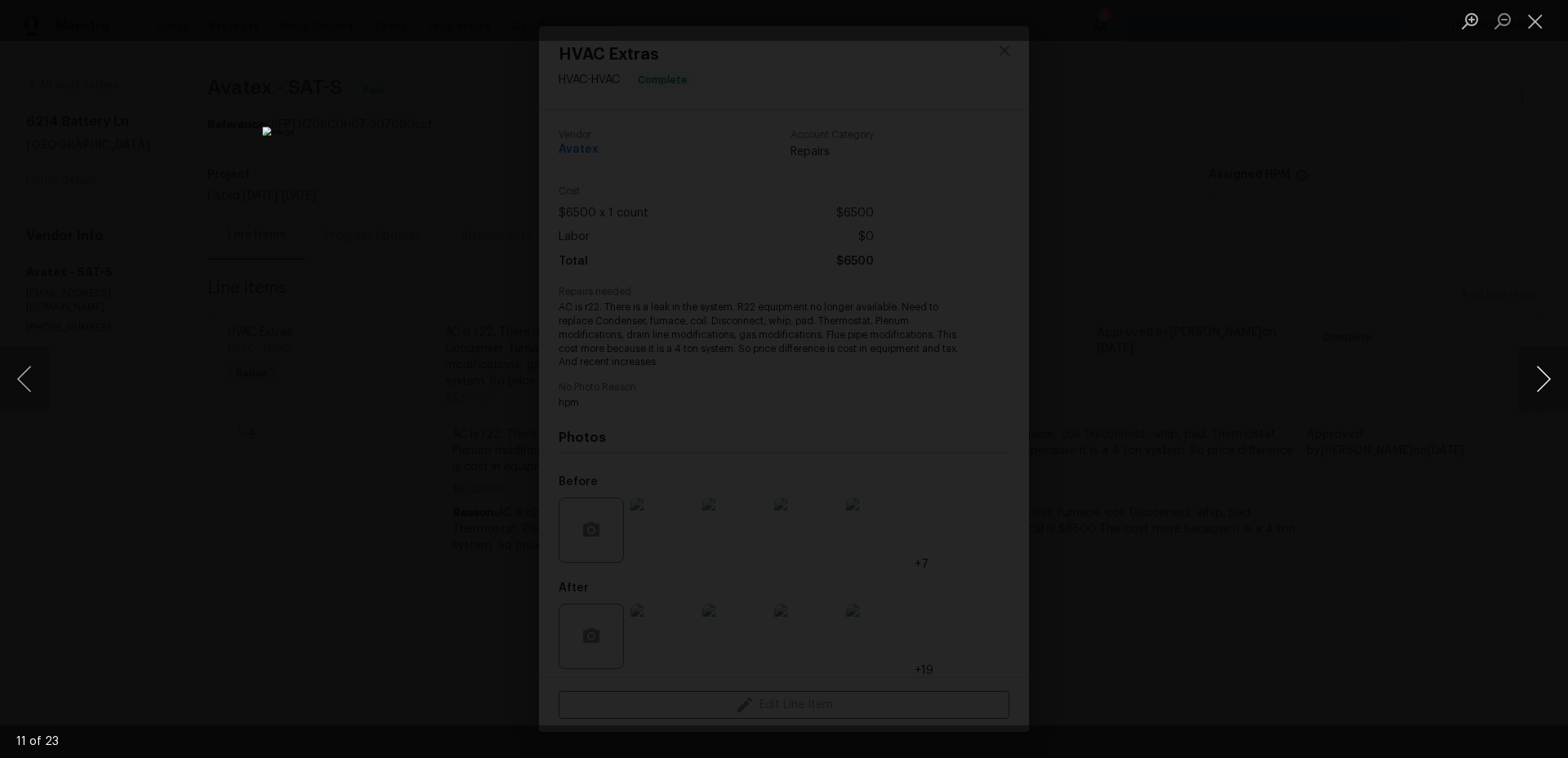
click at [1531, 376] on button "Next image" at bounding box center [1543, 379] width 49 height 66
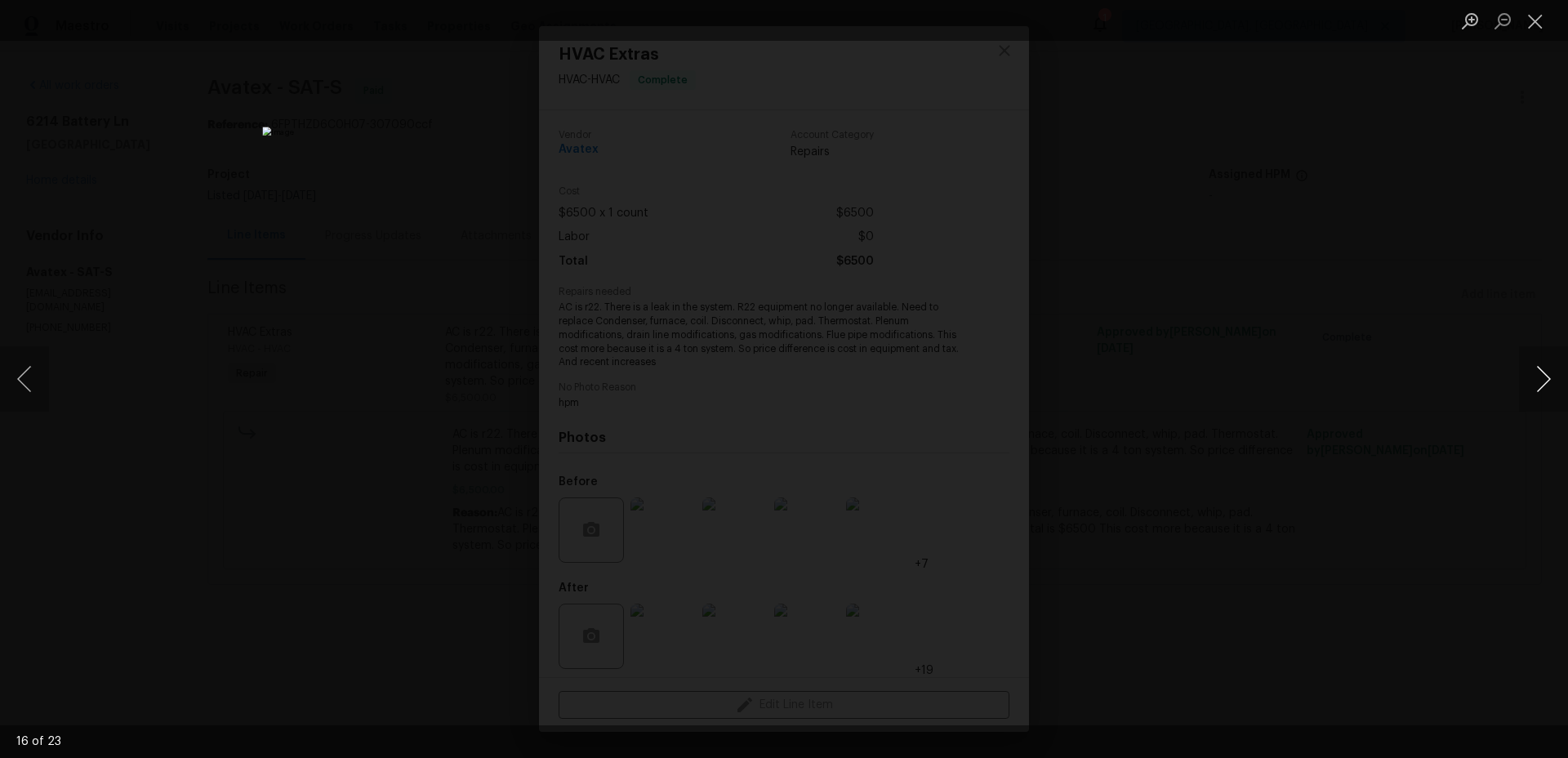
click at [1531, 376] on button "Next image" at bounding box center [1543, 379] width 49 height 66
click at [1414, 393] on div "Lightbox" at bounding box center [784, 379] width 1568 height 758
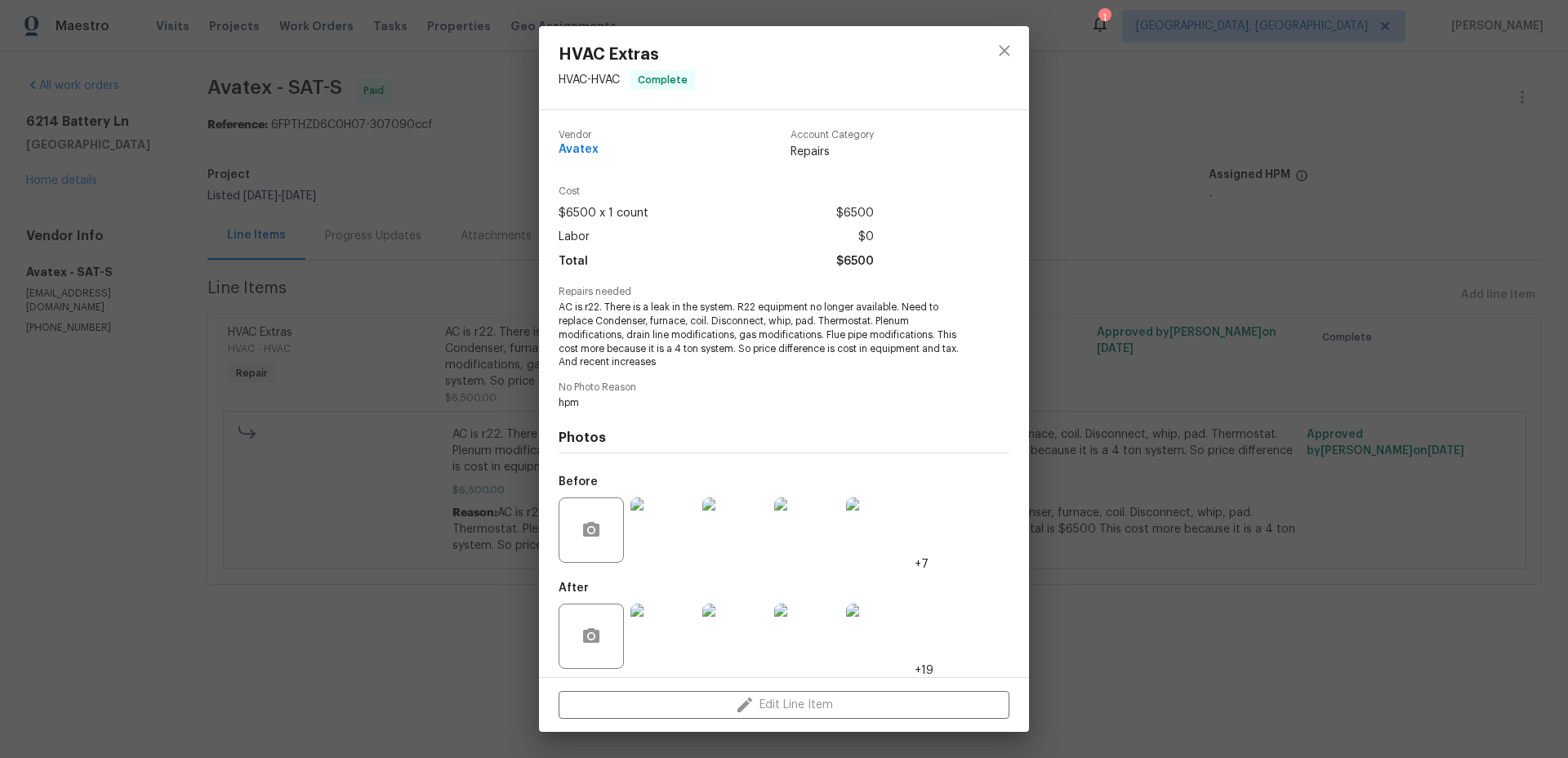
click at [656, 621] on img at bounding box center [663, 636] width 66 height 66
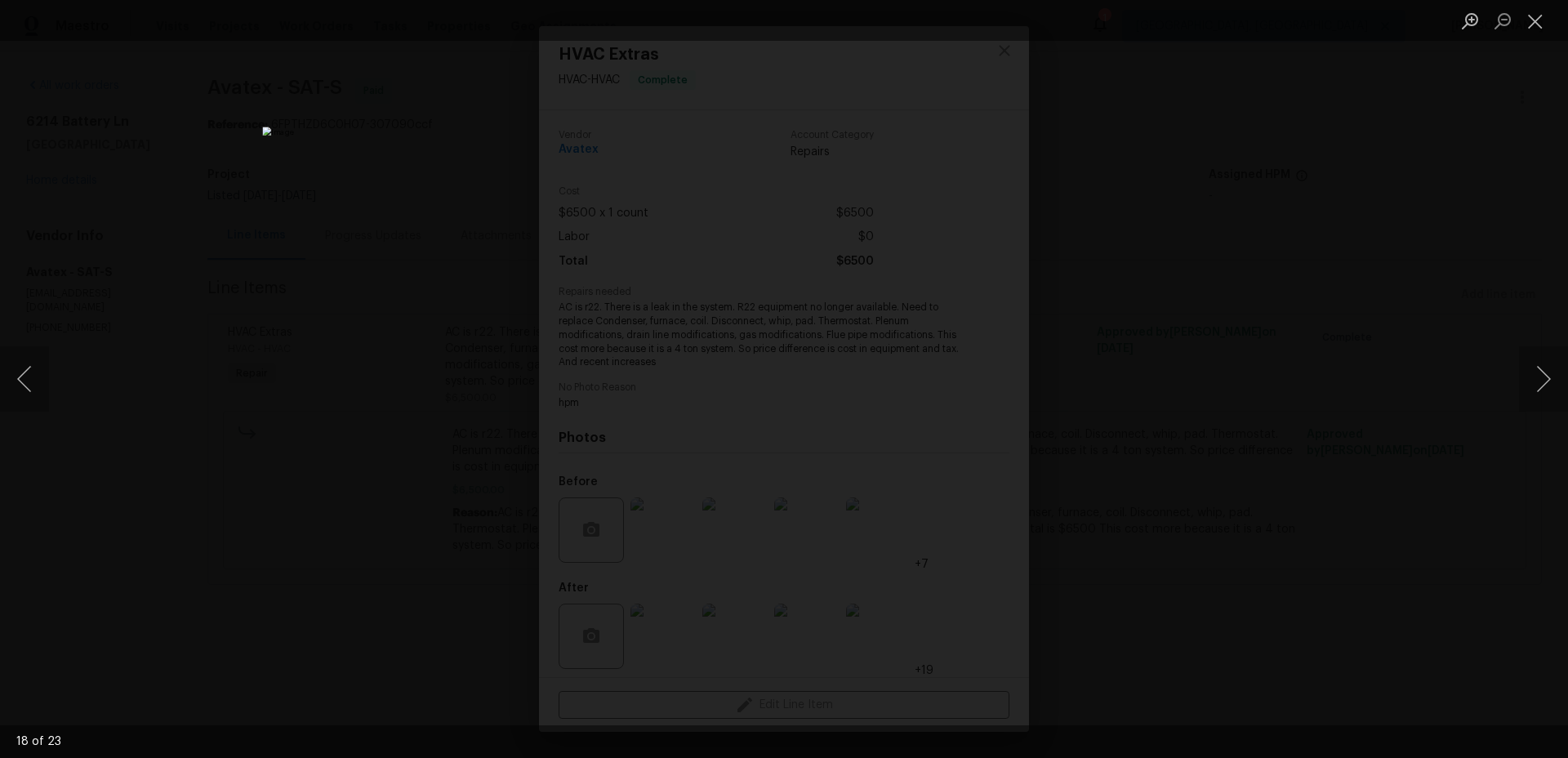
click at [1288, 455] on div "Lightbox" at bounding box center [784, 379] width 1568 height 758
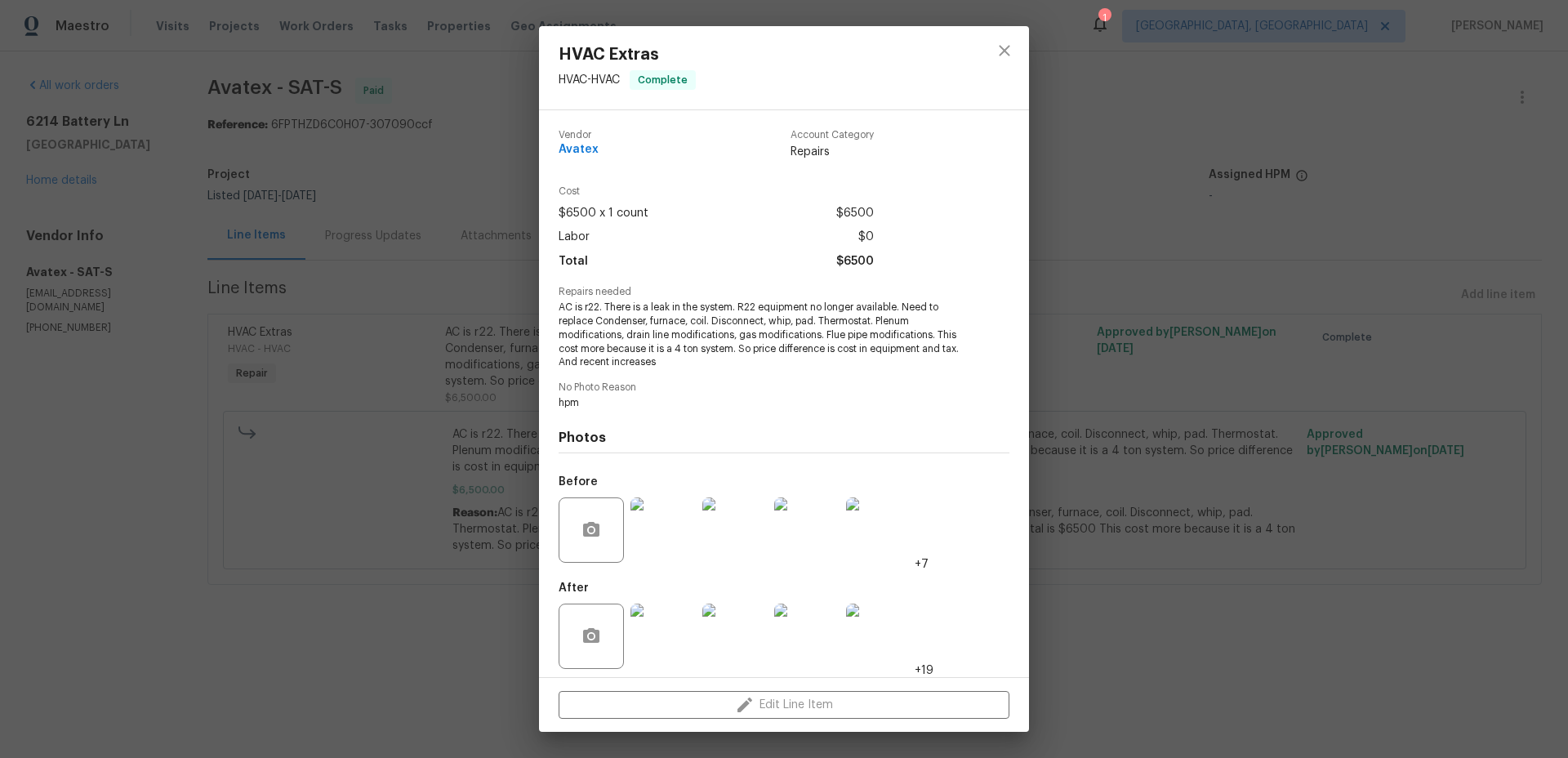
click at [830, 621] on img at bounding box center [807, 636] width 66 height 66
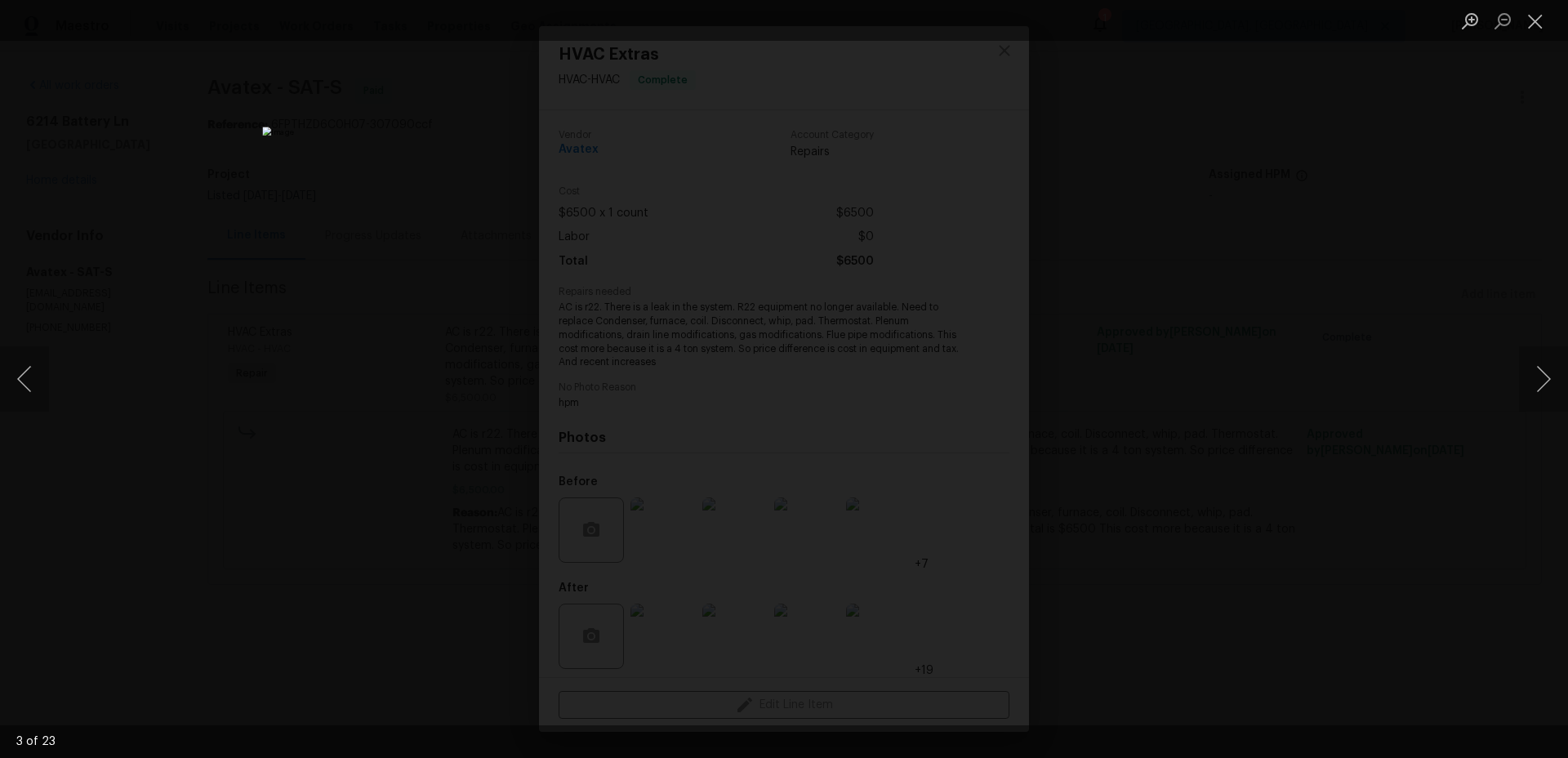
click at [1502, 379] on div "Lightbox" at bounding box center [784, 379] width 1568 height 758
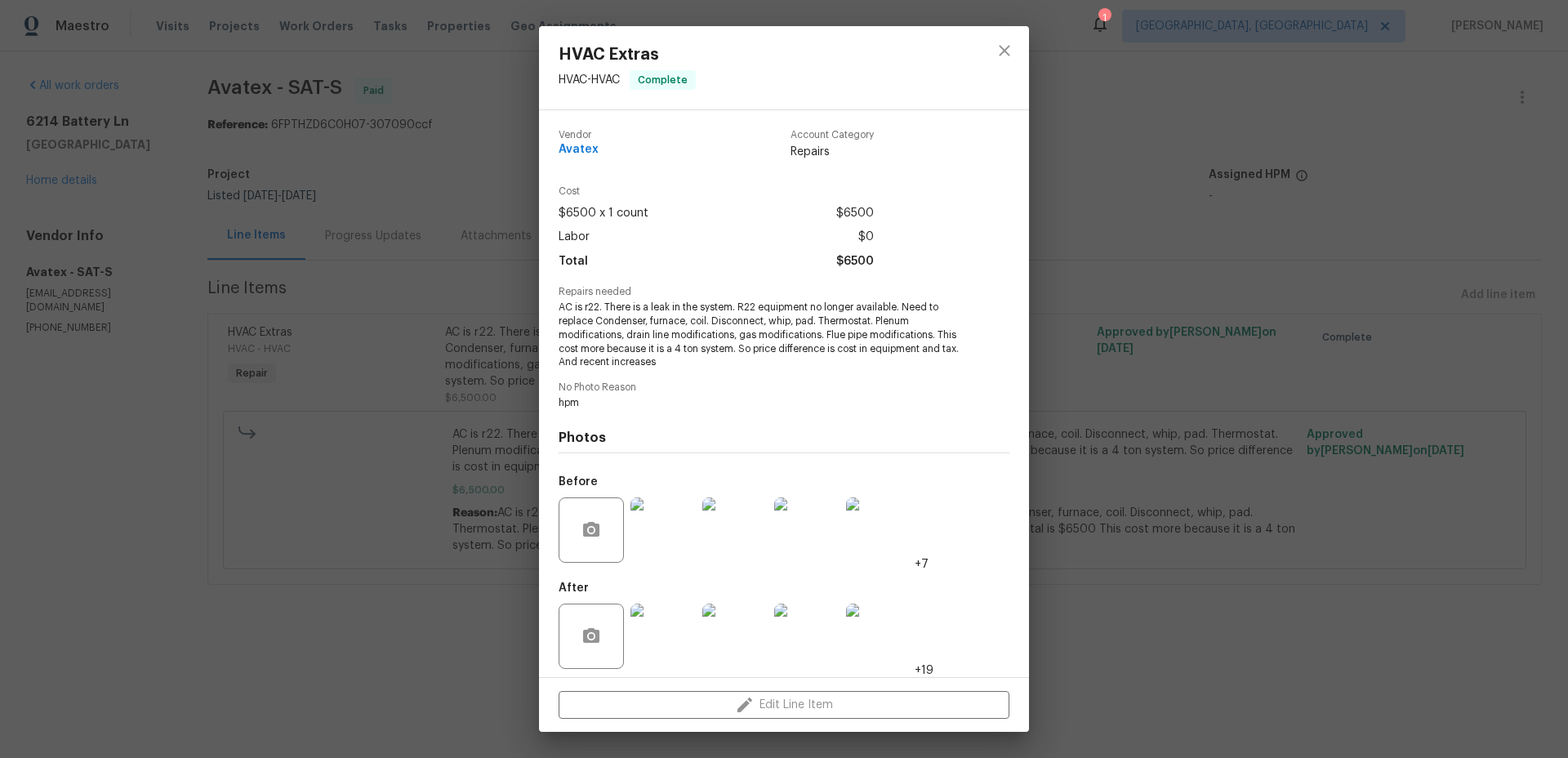
click at [659, 543] on img at bounding box center [663, 530] width 66 height 66
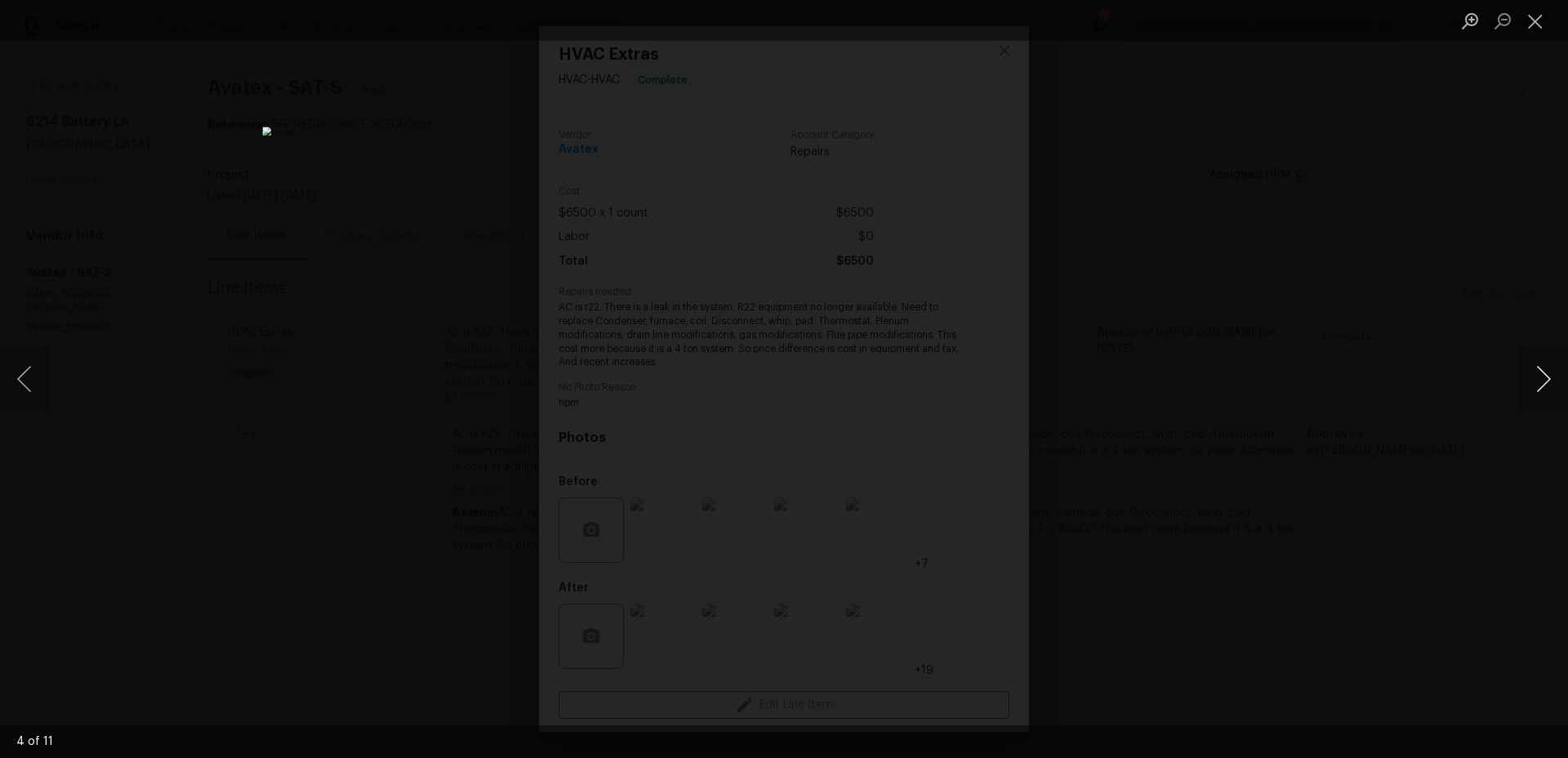
click at [1546, 375] on button "Next image" at bounding box center [1543, 379] width 49 height 66
drag, startPoint x: 1349, startPoint y: 425, endPoint x: 1160, endPoint y: 511, distance: 207.6
click at [1348, 426] on div "Lightbox" at bounding box center [784, 379] width 1568 height 758
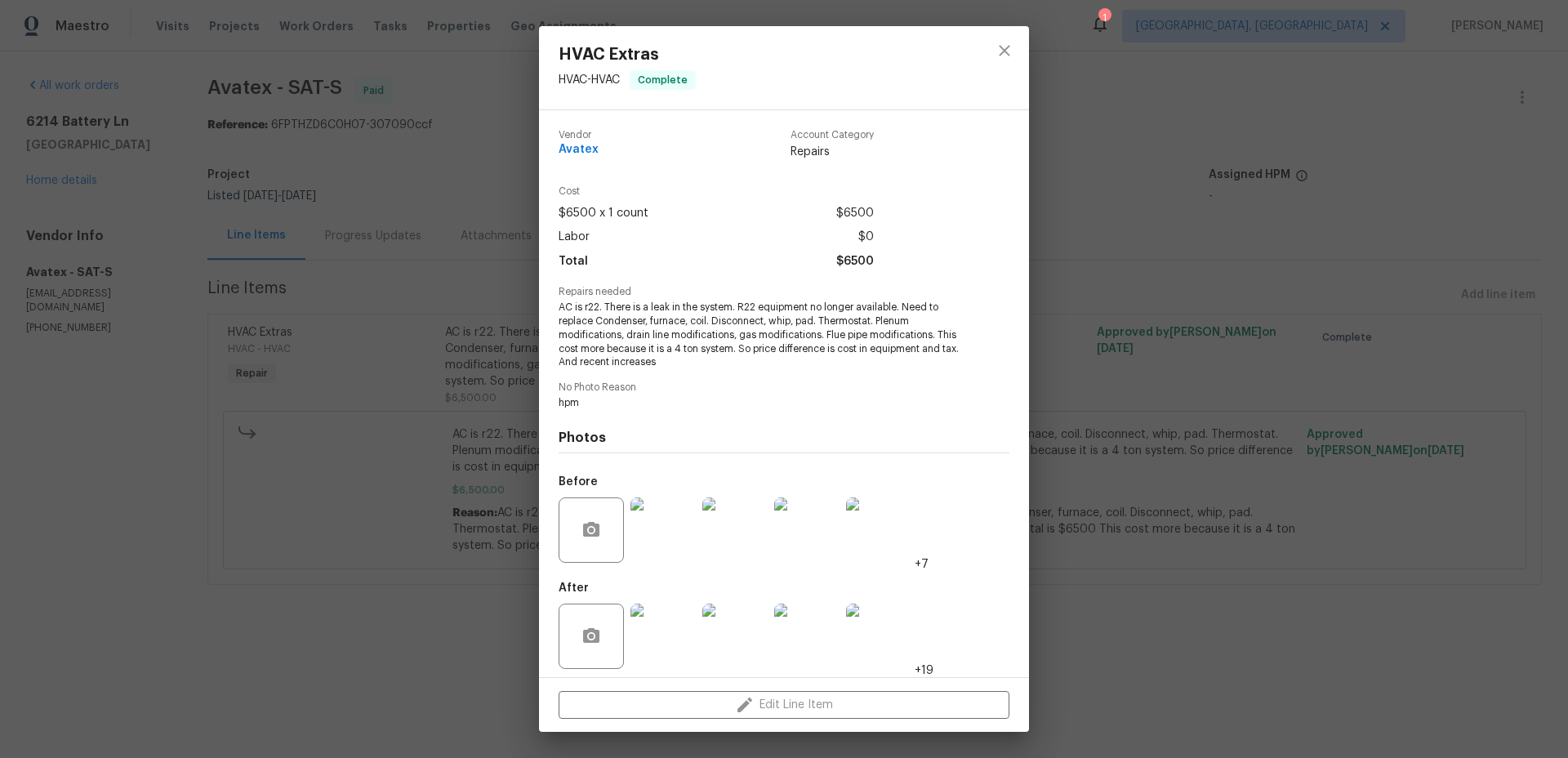
click at [660, 644] on img at bounding box center [663, 636] width 66 height 66
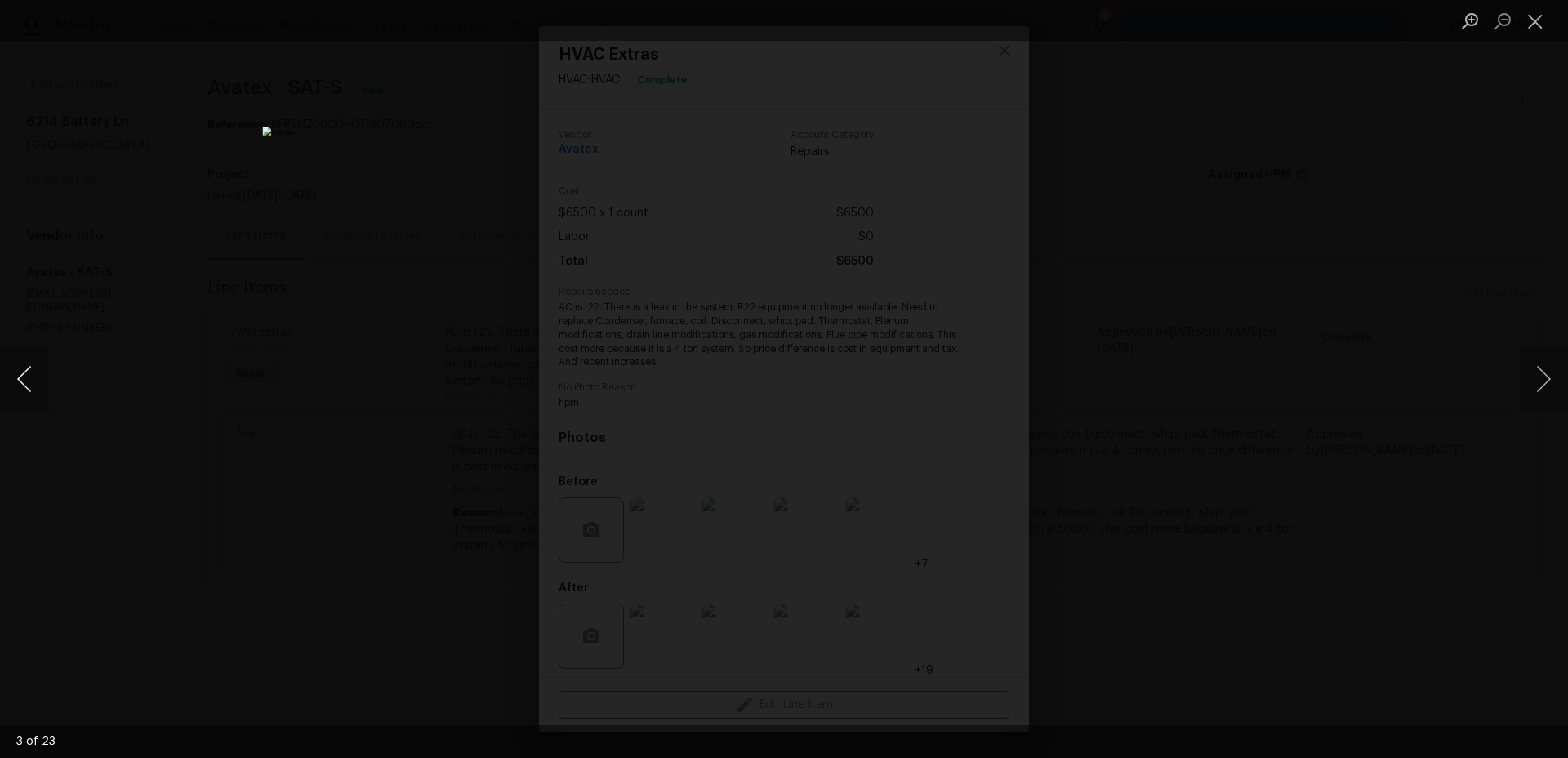
click at [39, 361] on button "Previous image" at bounding box center [24, 379] width 49 height 66
click at [36, 363] on button "Previous image" at bounding box center [24, 379] width 49 height 66
click at [1148, 452] on div "Lightbox" at bounding box center [784, 379] width 1568 height 758
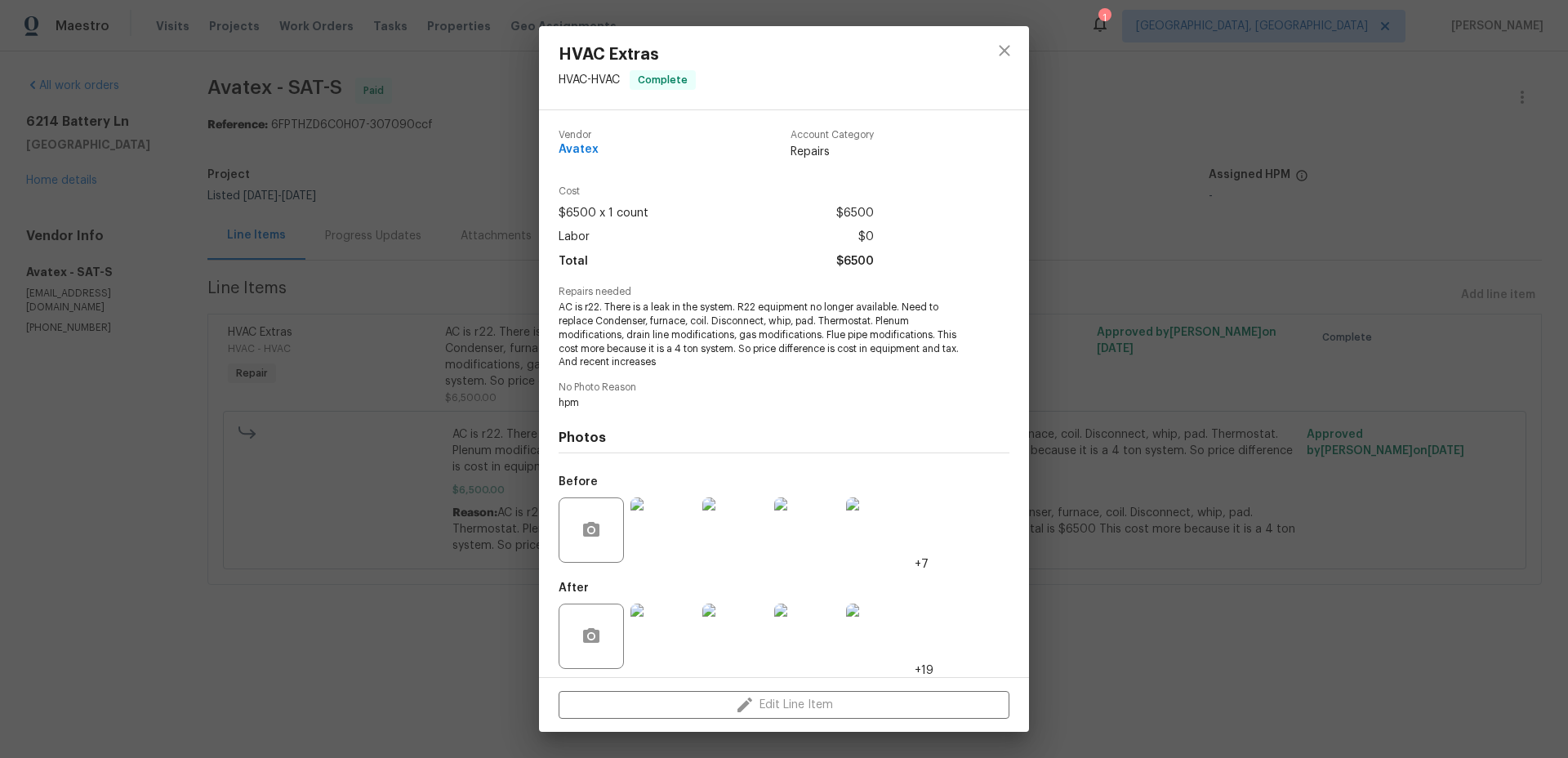
click at [675, 521] on img at bounding box center [663, 530] width 66 height 66
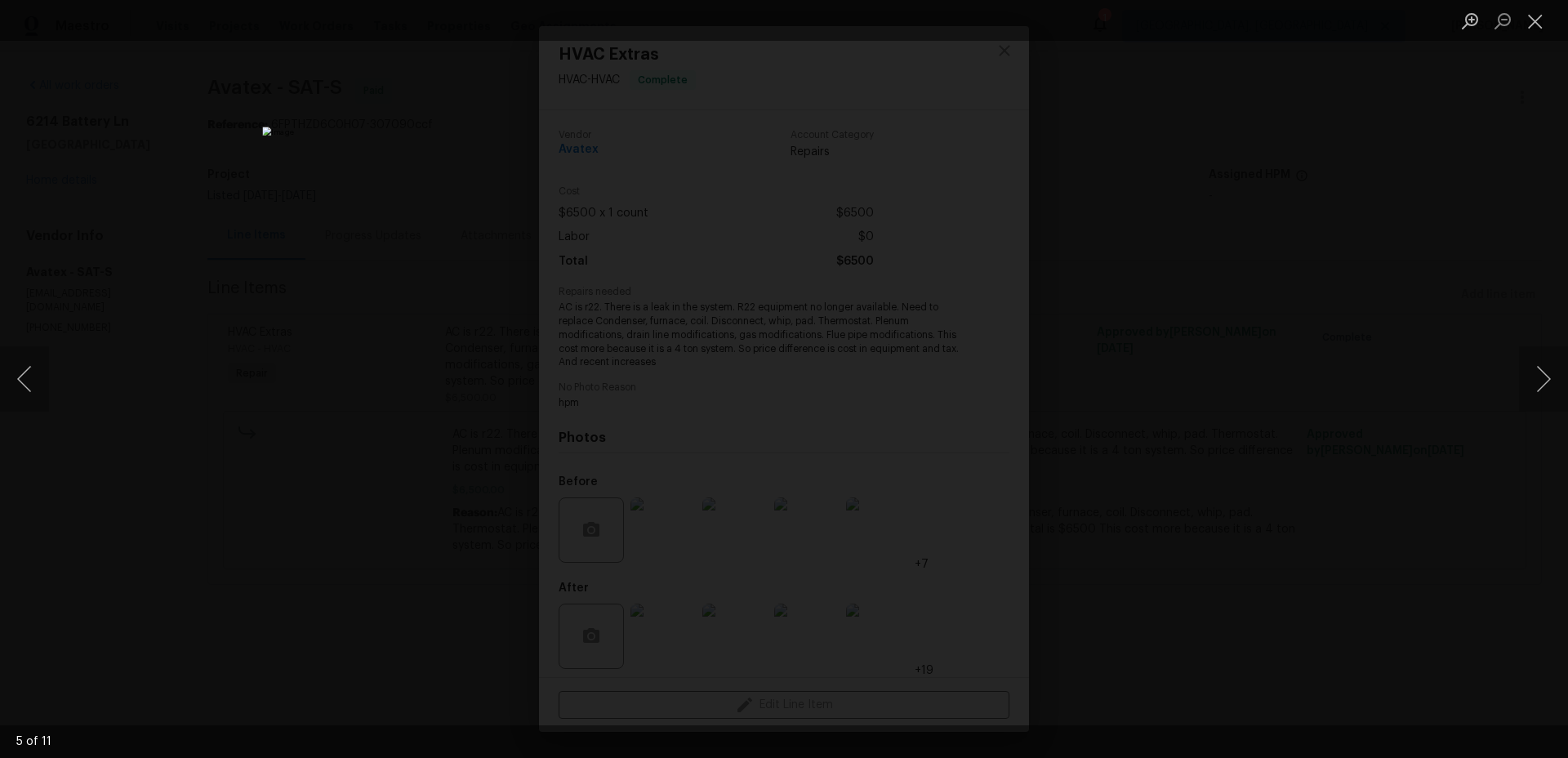
click at [1229, 401] on div "Lightbox" at bounding box center [784, 379] width 1568 height 758
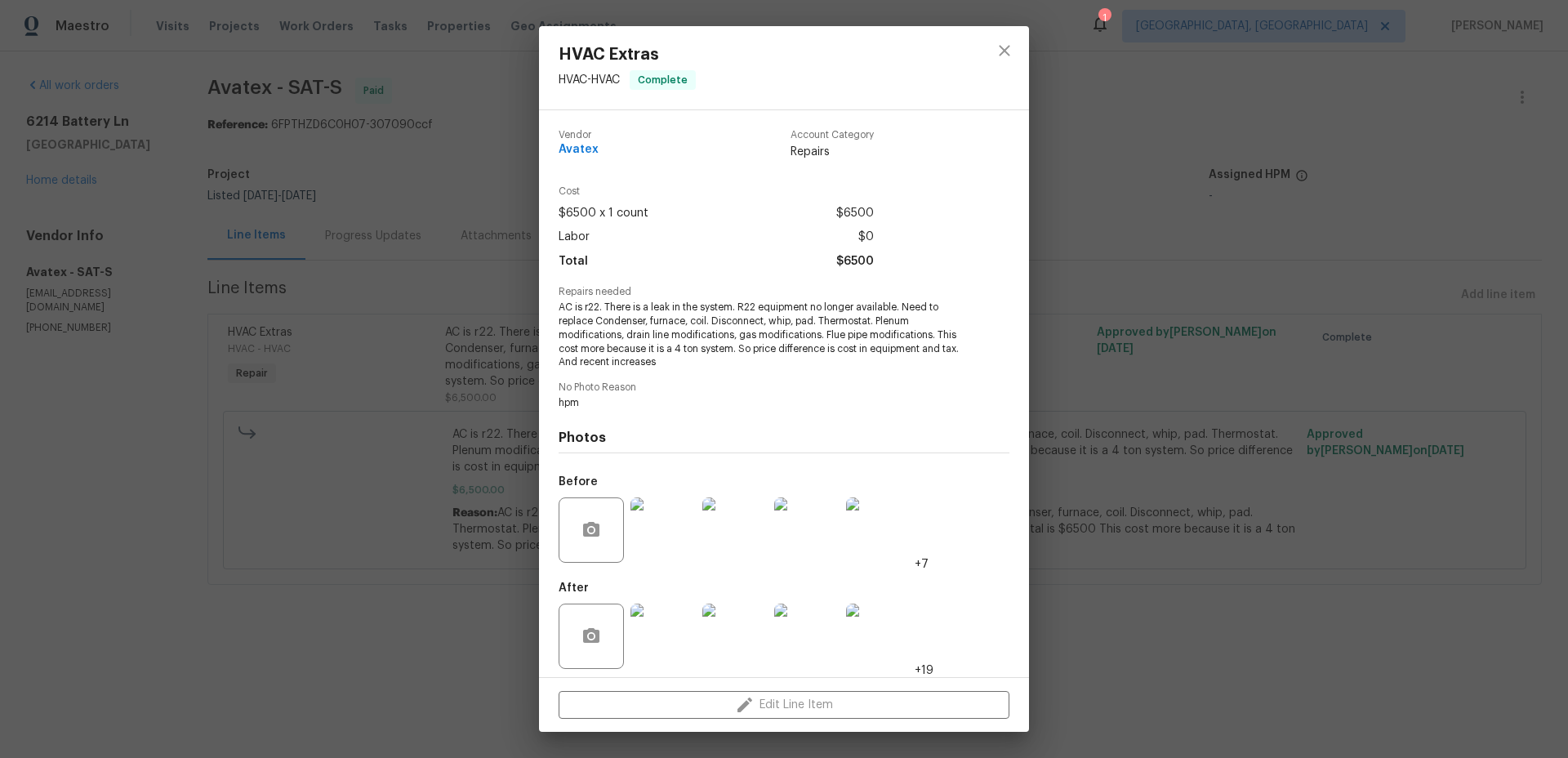
click at [1213, 388] on div "HVAC Extras HVAC - HVAC Complete Vendor Avatex Account Category Repairs Cost $6…" at bounding box center [784, 379] width 1568 height 758
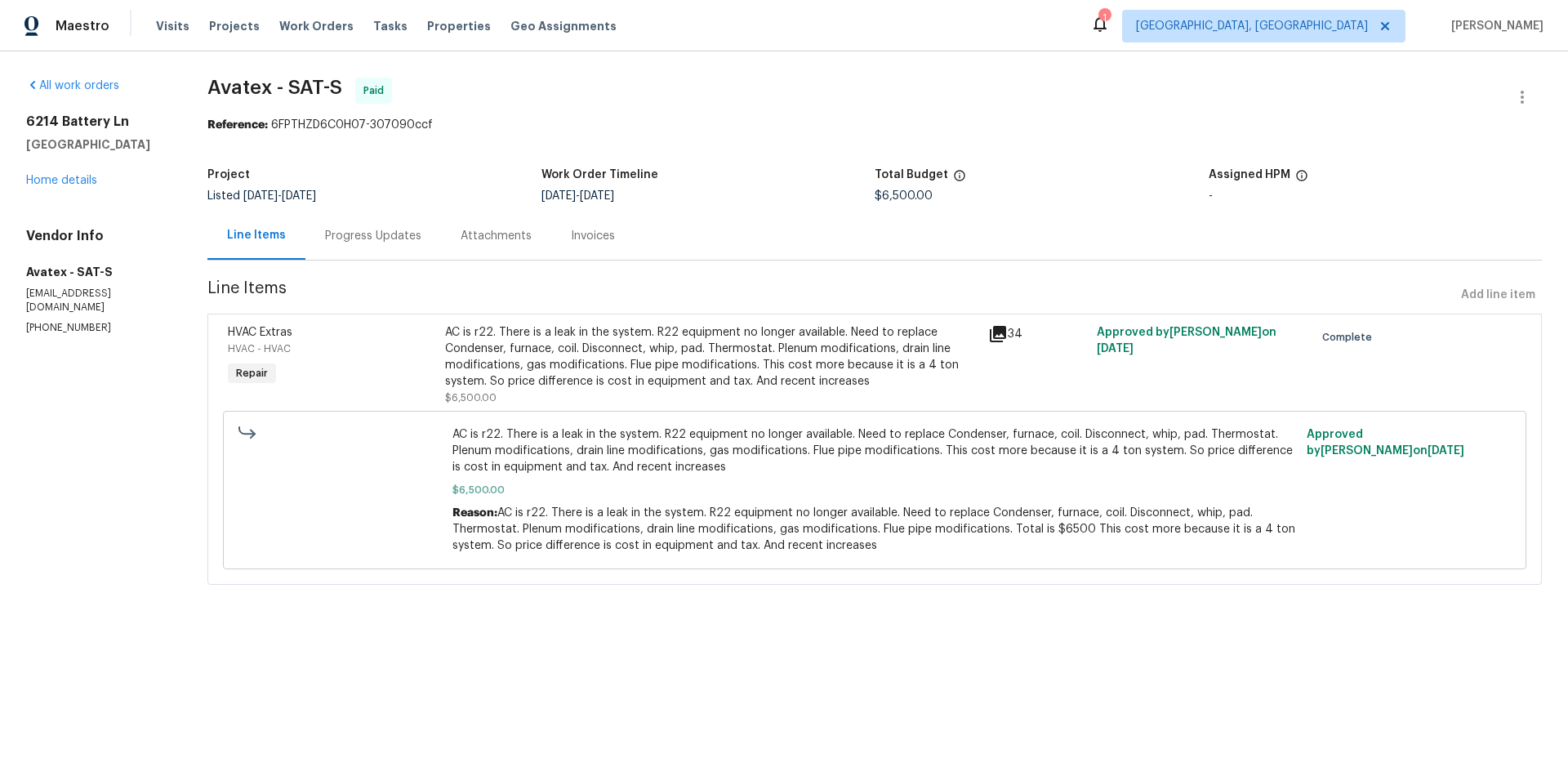
click at [962, 342] on div "AC is r22. There is a leak in the system. R22 equipment no longer available. Ne…" at bounding box center [712, 356] width 533 height 66
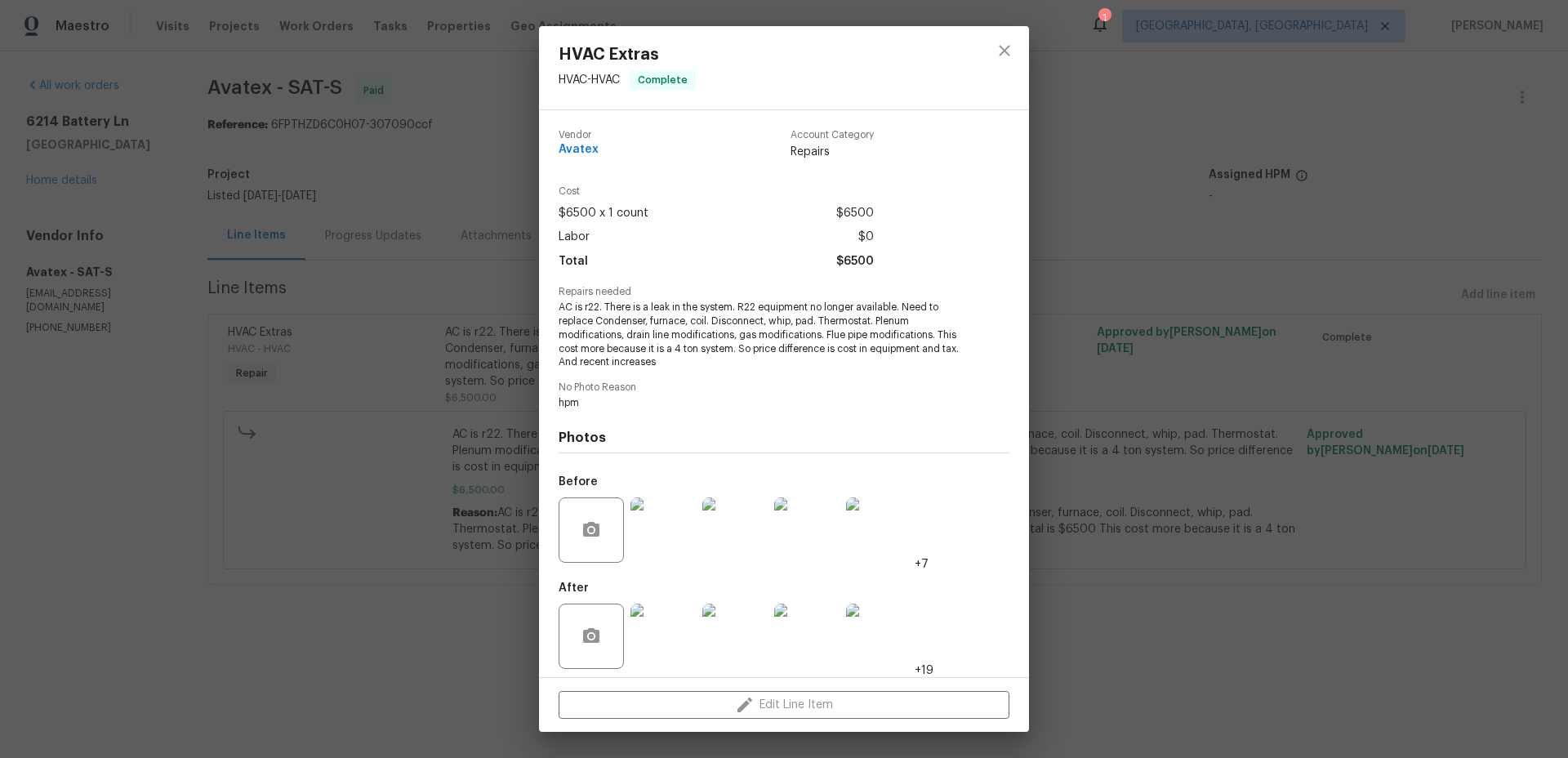
click at [1227, 448] on div "HVAC Extras HVAC - HVAC Complete Vendor Avatex Account Category Repairs Cost $6…" at bounding box center [784, 379] width 1568 height 758
